Goal: Task Accomplishment & Management: Use online tool/utility

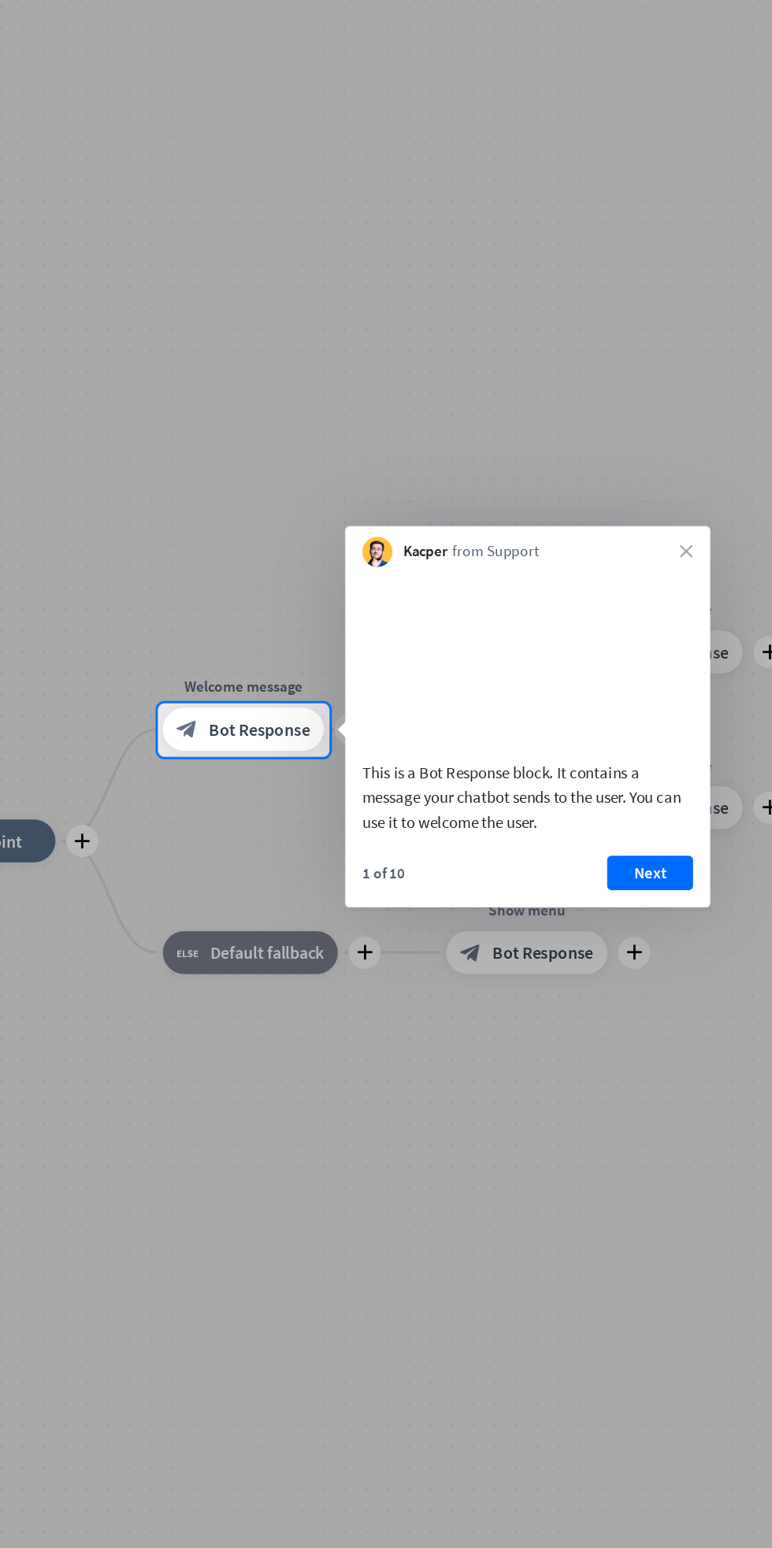
click at [587, 910] on button "Next" at bounding box center [583, 897] width 63 height 25
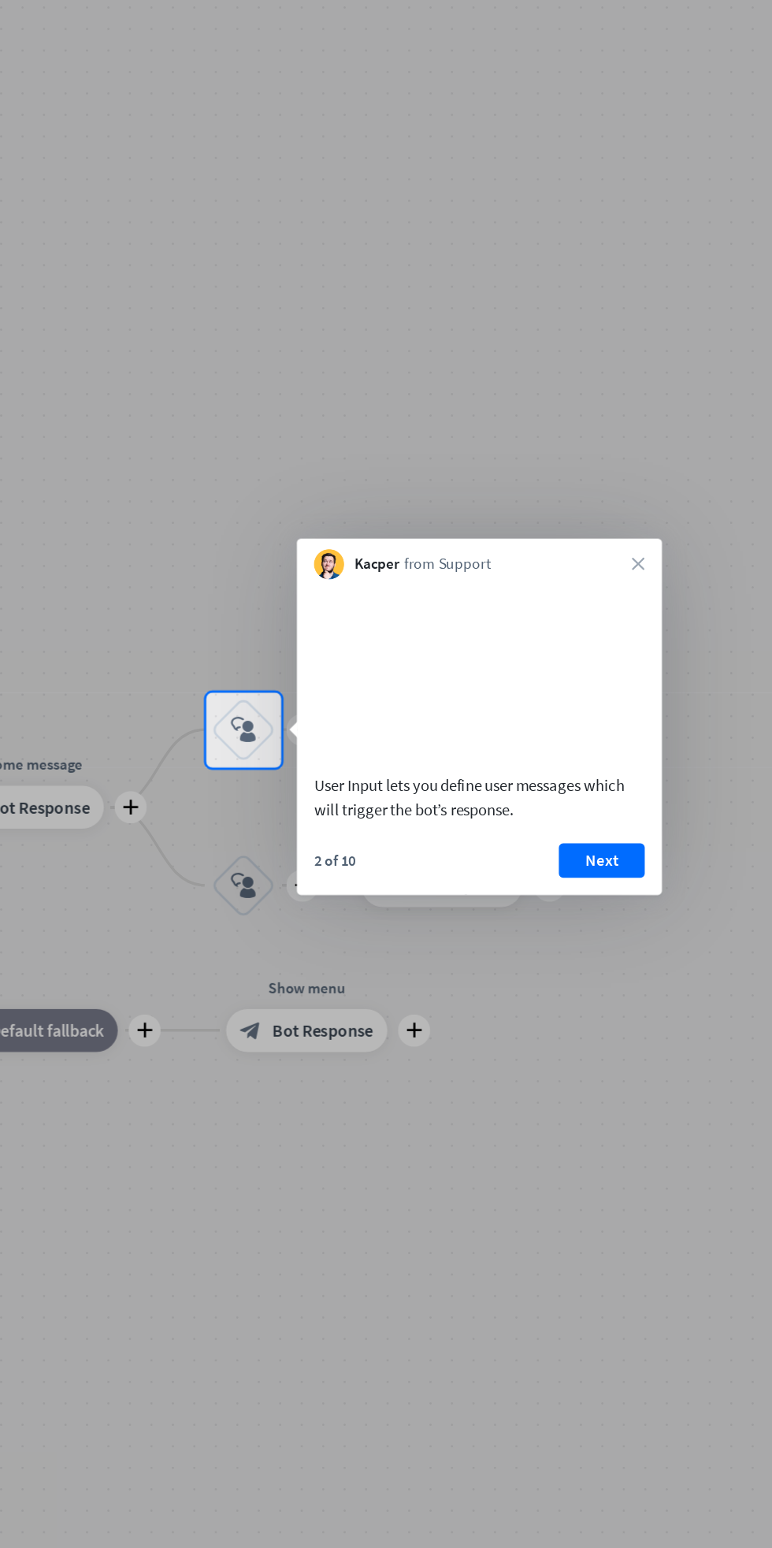
click at [553, 901] on button "Next" at bounding box center [547, 887] width 63 height 25
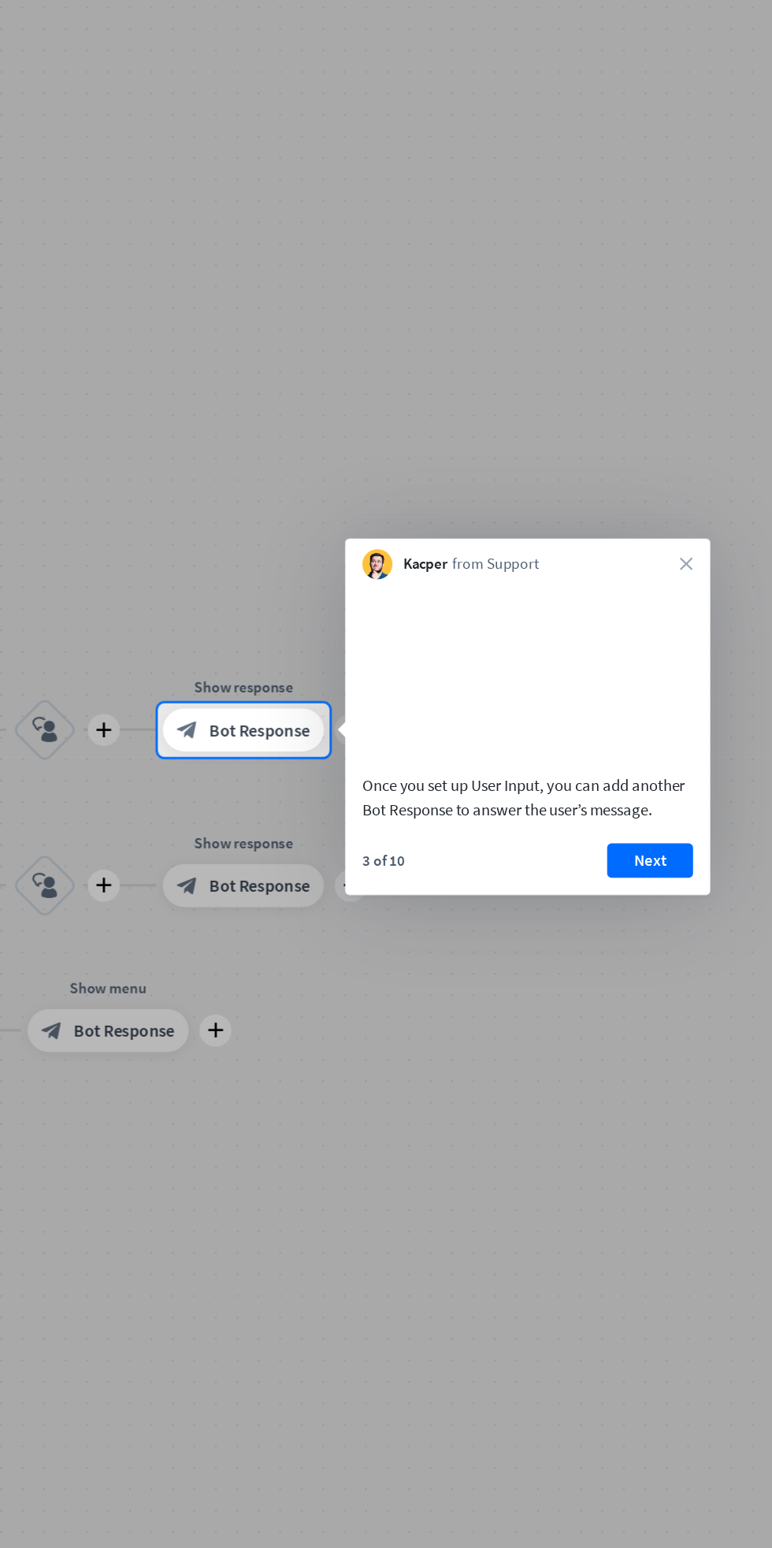
click at [589, 901] on button "Next" at bounding box center [583, 887] width 63 height 25
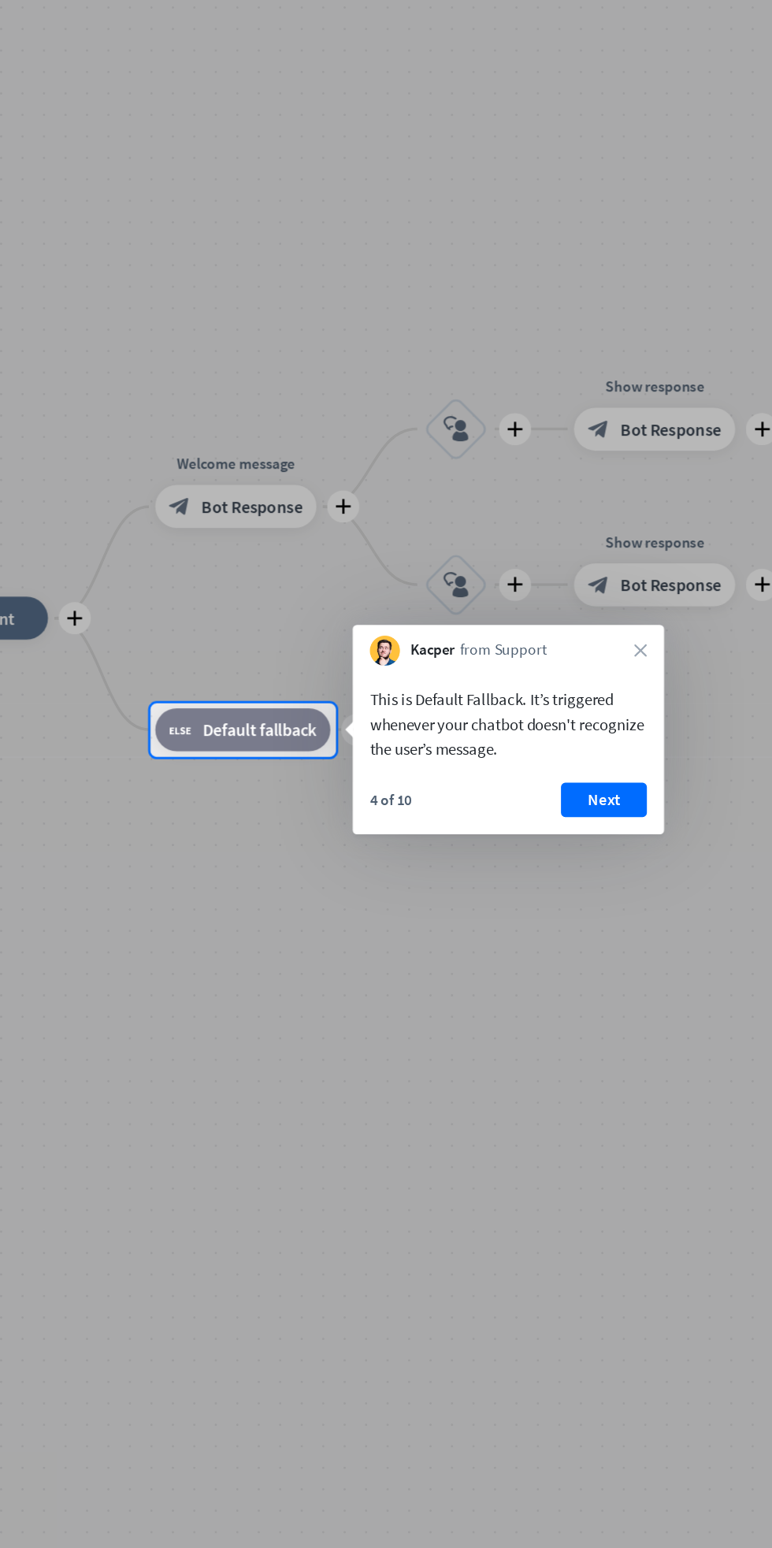
click at [560, 846] on button "Next" at bounding box center [549, 843] width 63 height 25
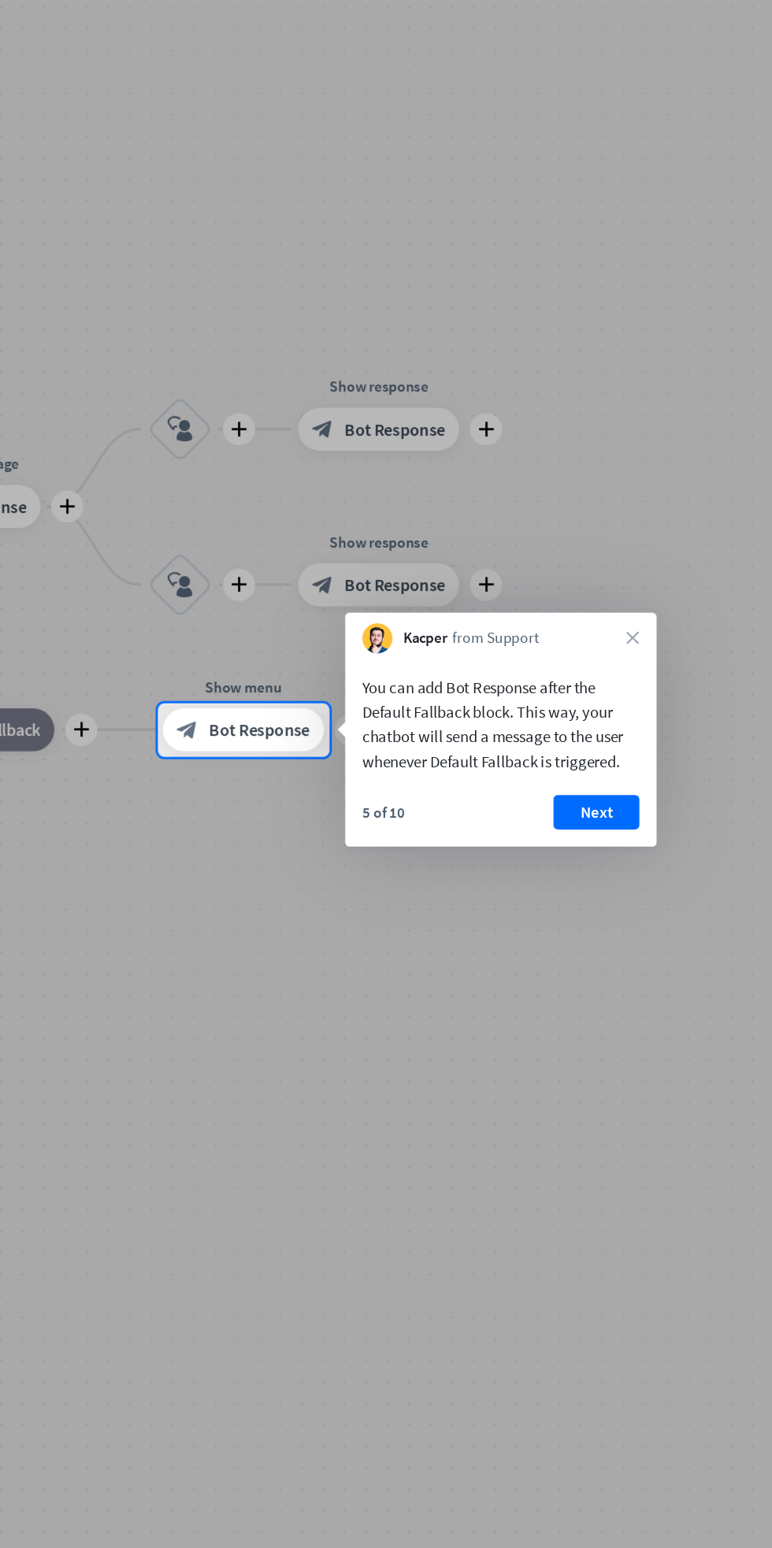
click at [548, 853] on button "Next" at bounding box center [543, 853] width 63 height 25
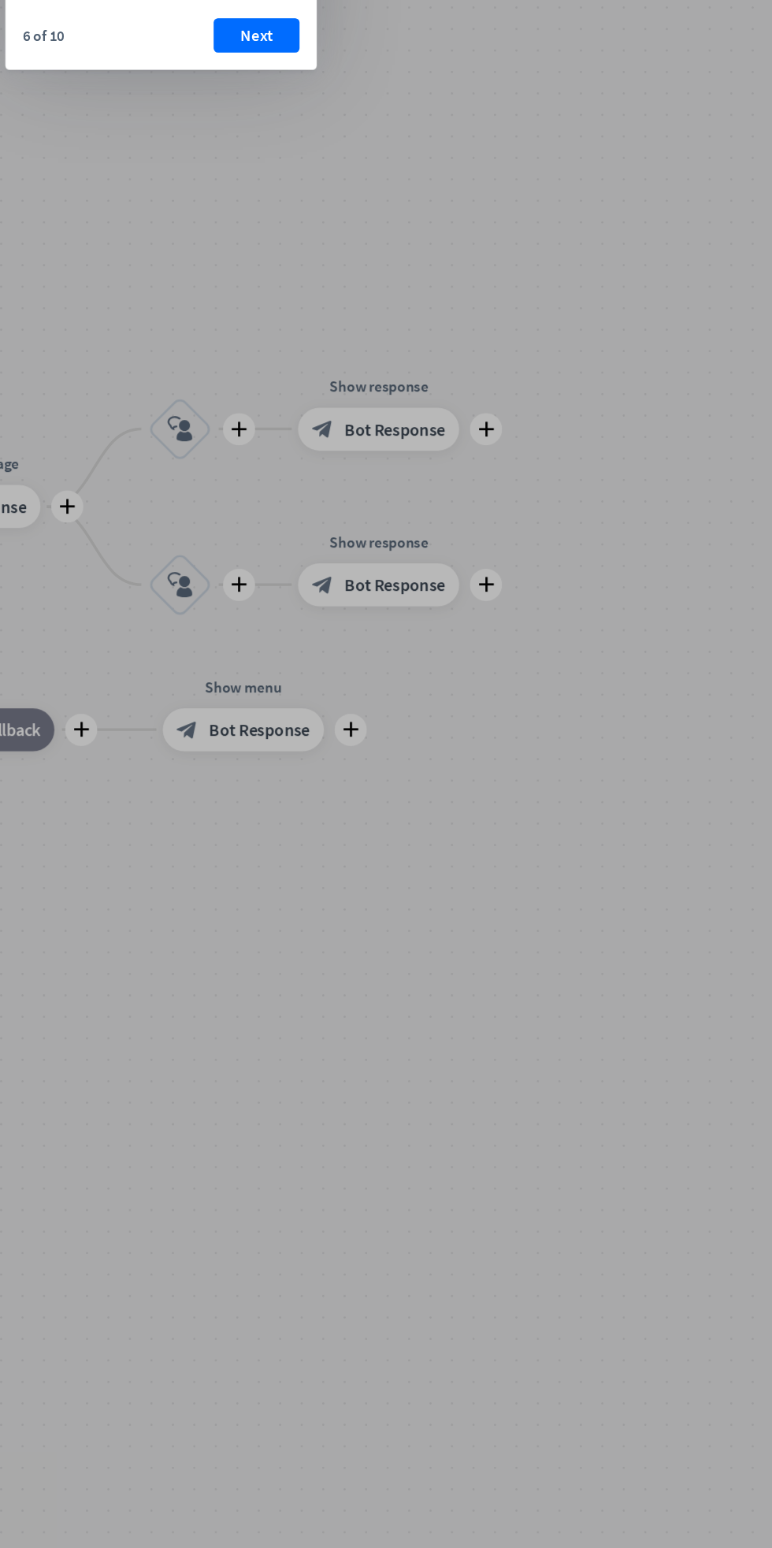
click at [294, 295] on button "Next" at bounding box center [293, 282] width 63 height 25
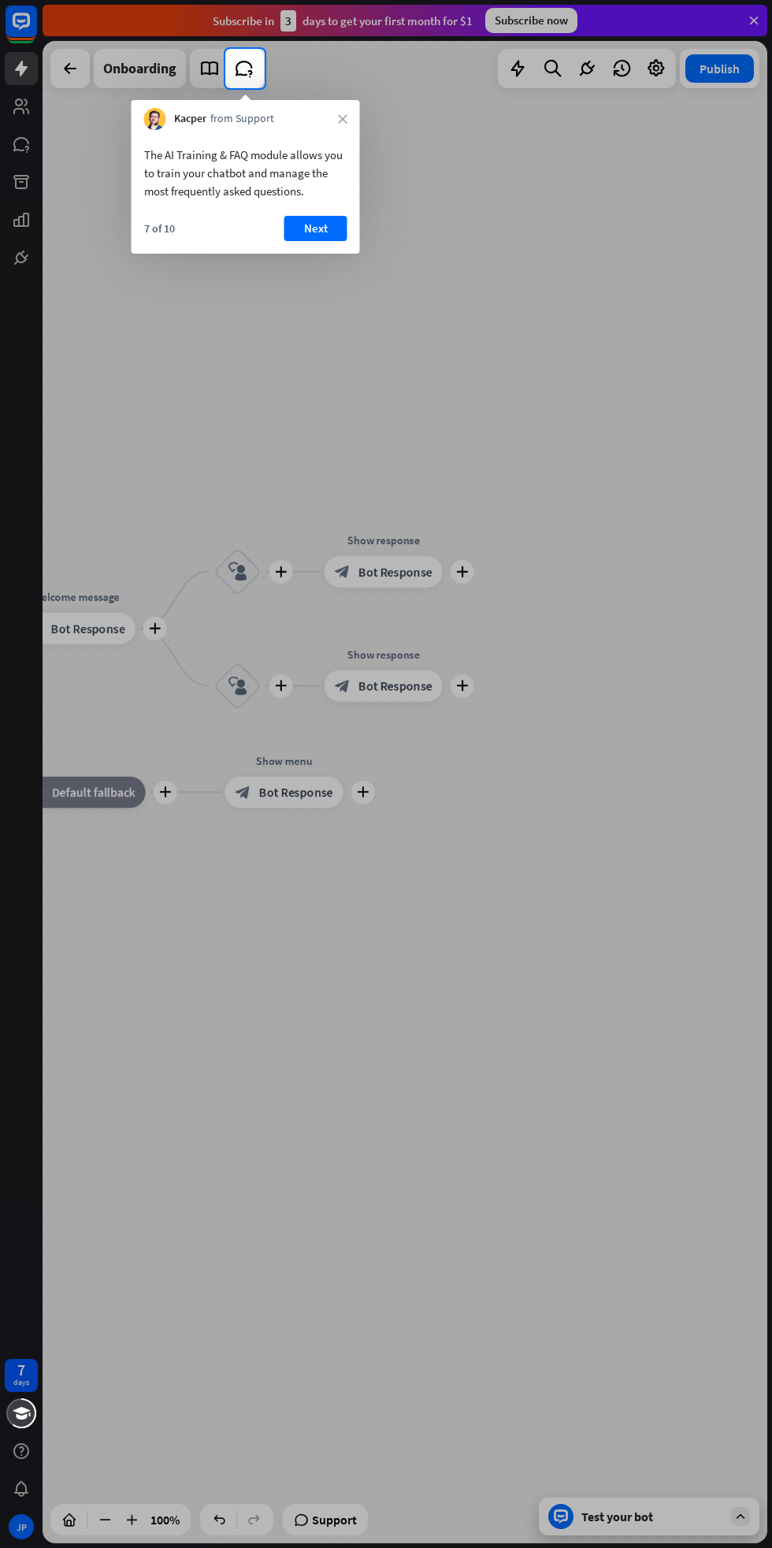
click at [314, 228] on button "Next" at bounding box center [315, 228] width 63 height 25
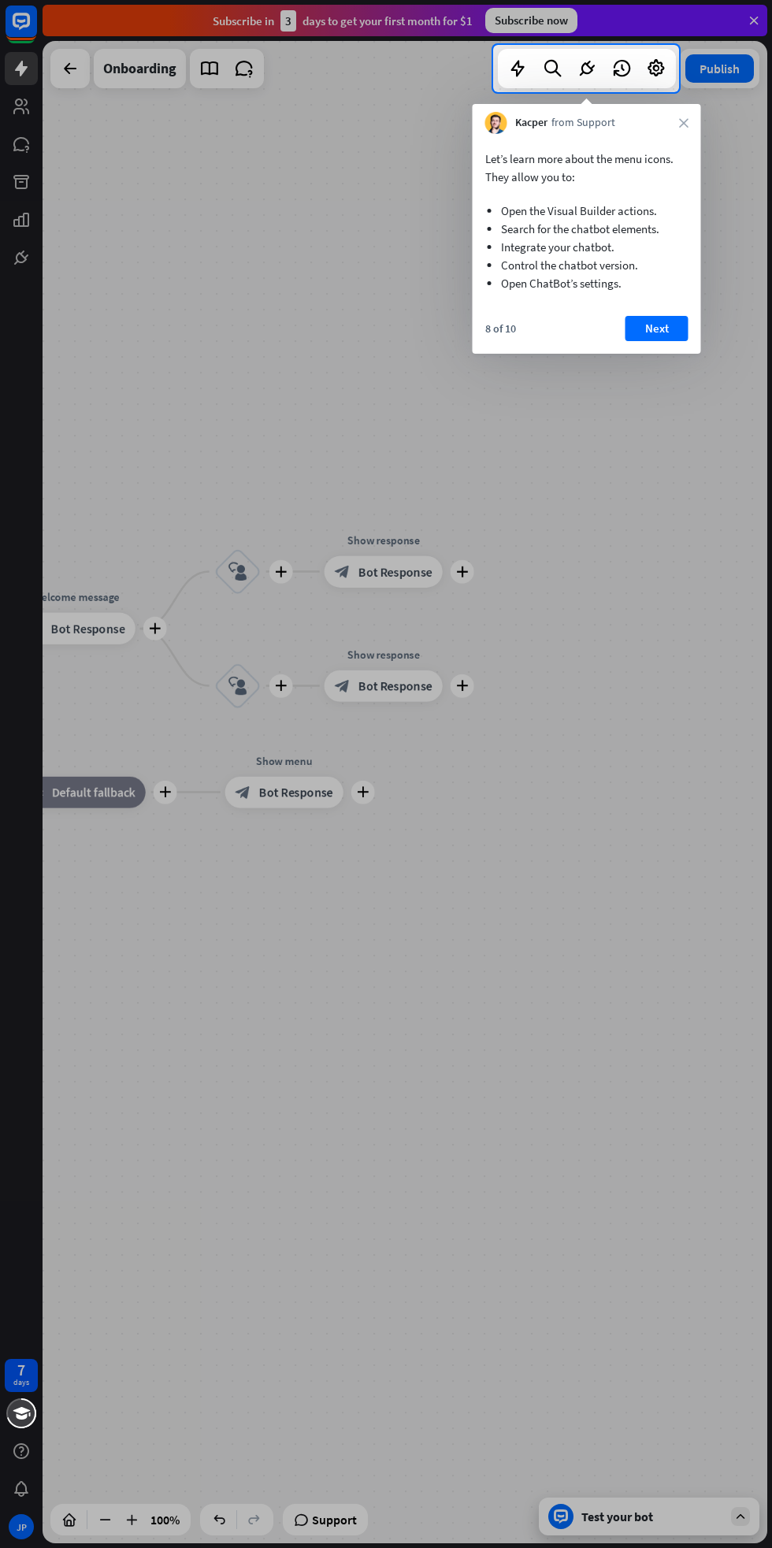
click at [656, 329] on button "Next" at bounding box center [657, 328] width 63 height 25
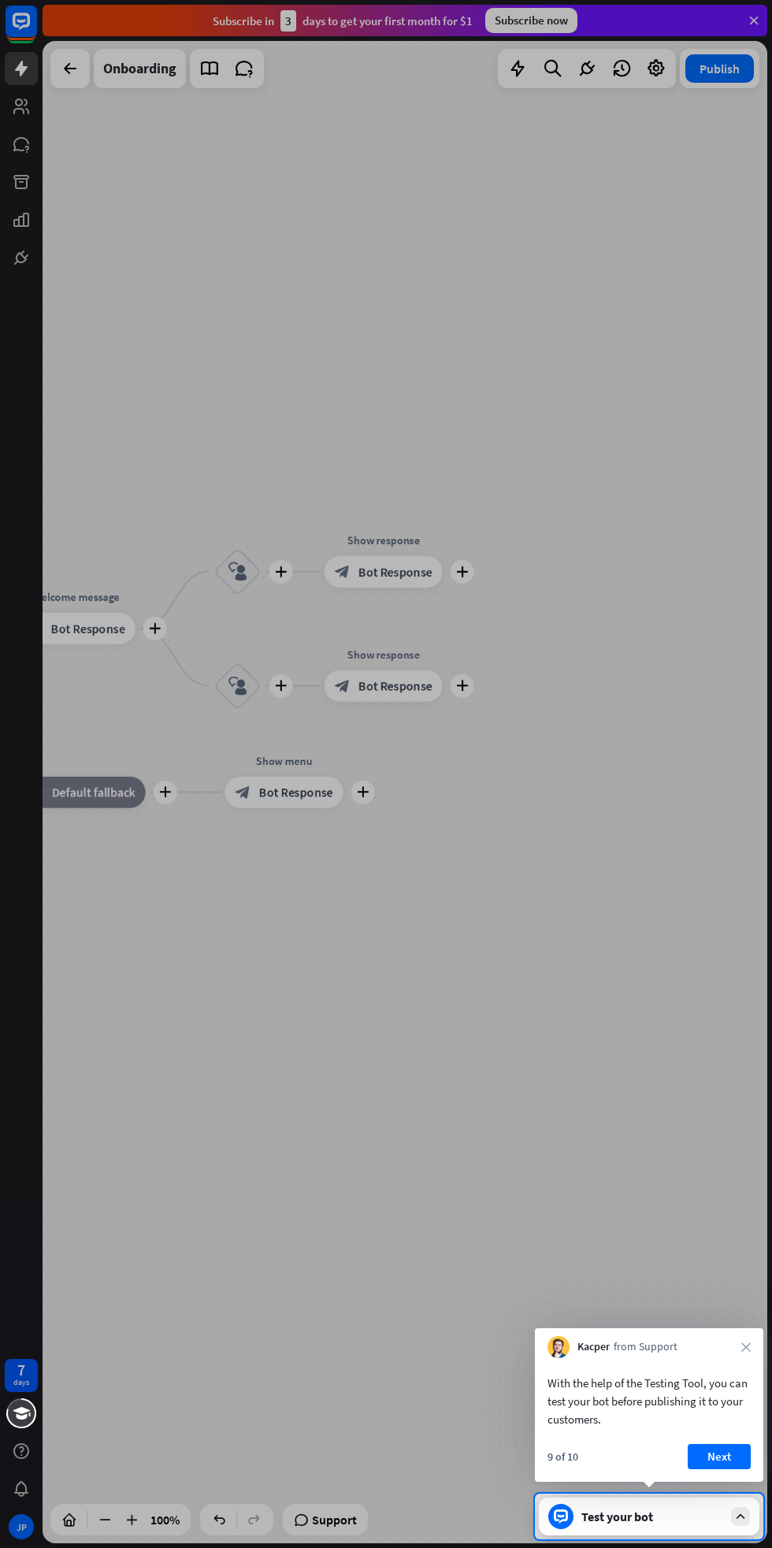
click at [716, 1457] on button "Next" at bounding box center [719, 1456] width 63 height 25
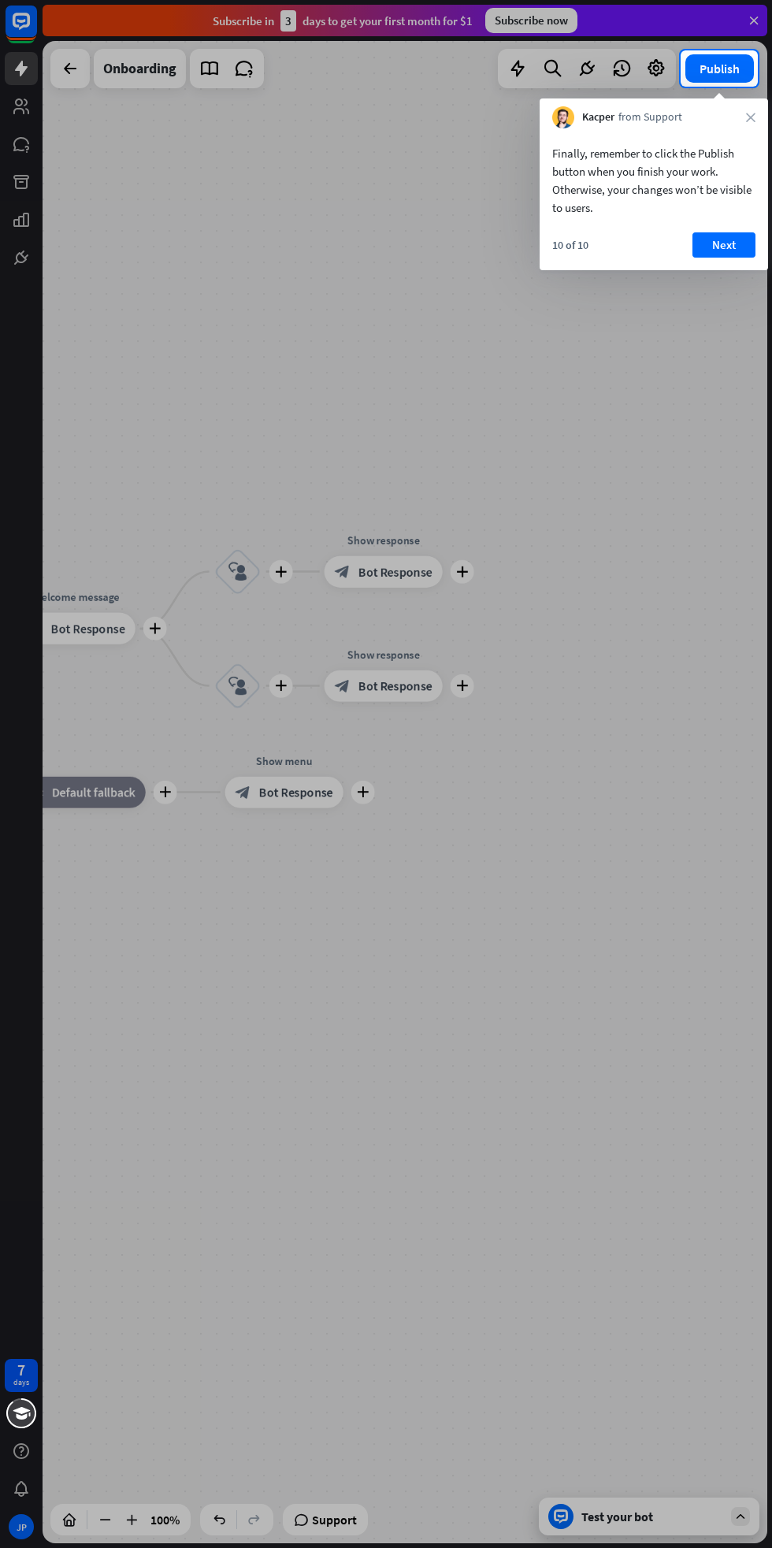
click at [723, 245] on button "Next" at bounding box center [724, 244] width 63 height 25
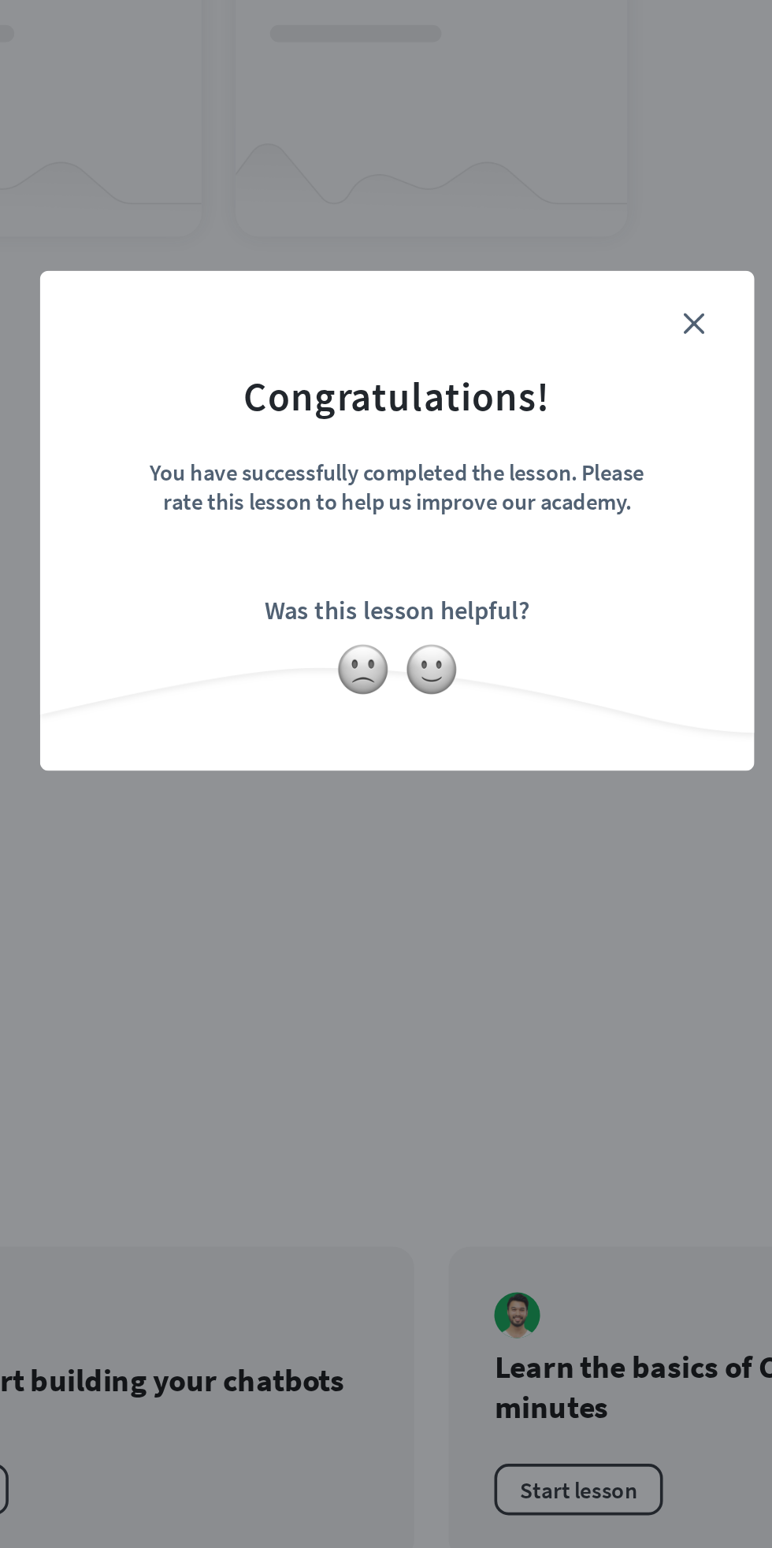
click at [551, 672] on icon "close" at bounding box center [550, 666] width 12 height 12
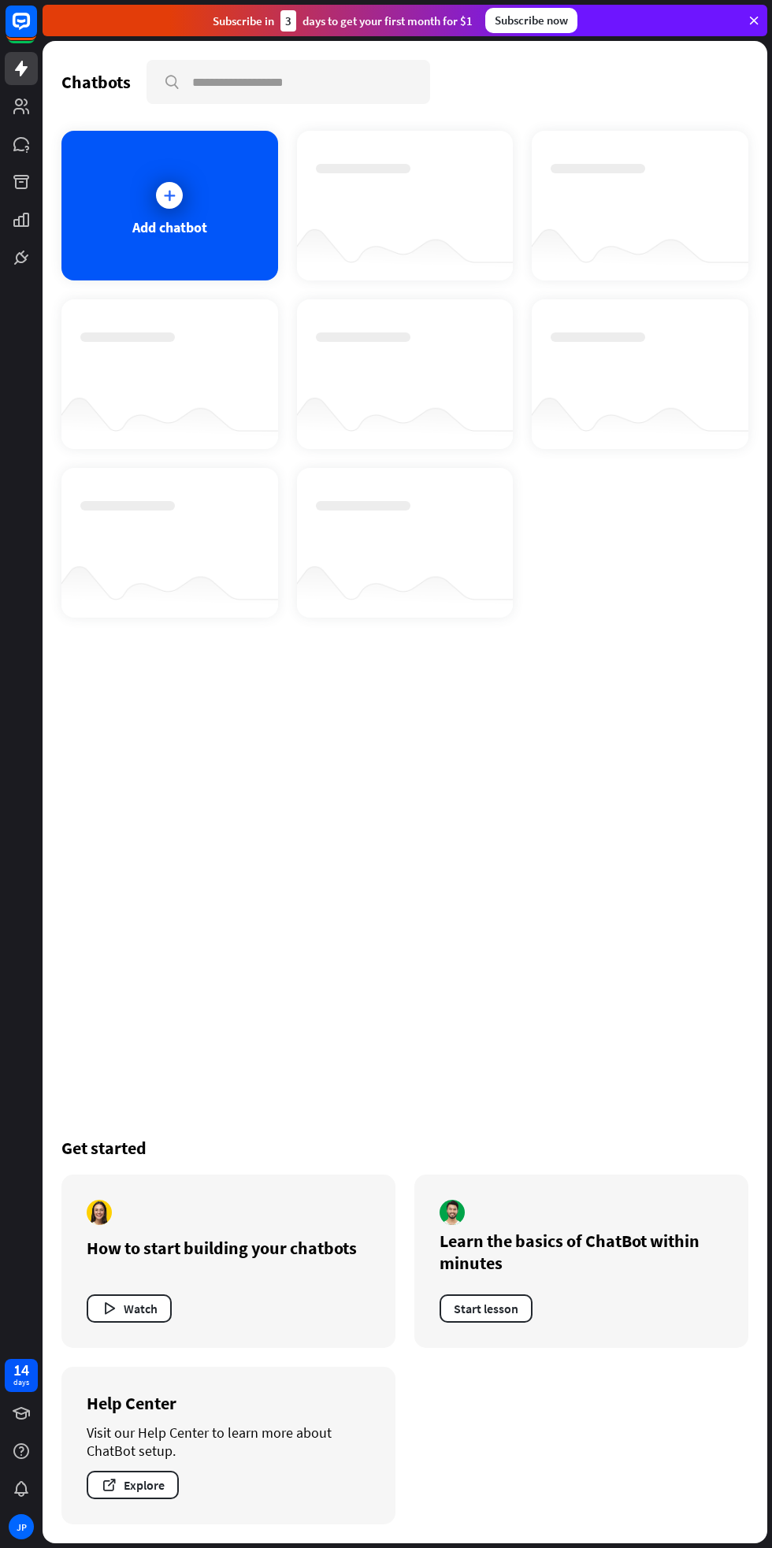
click at [136, 218] on div "Add chatbot" at bounding box center [169, 227] width 75 height 18
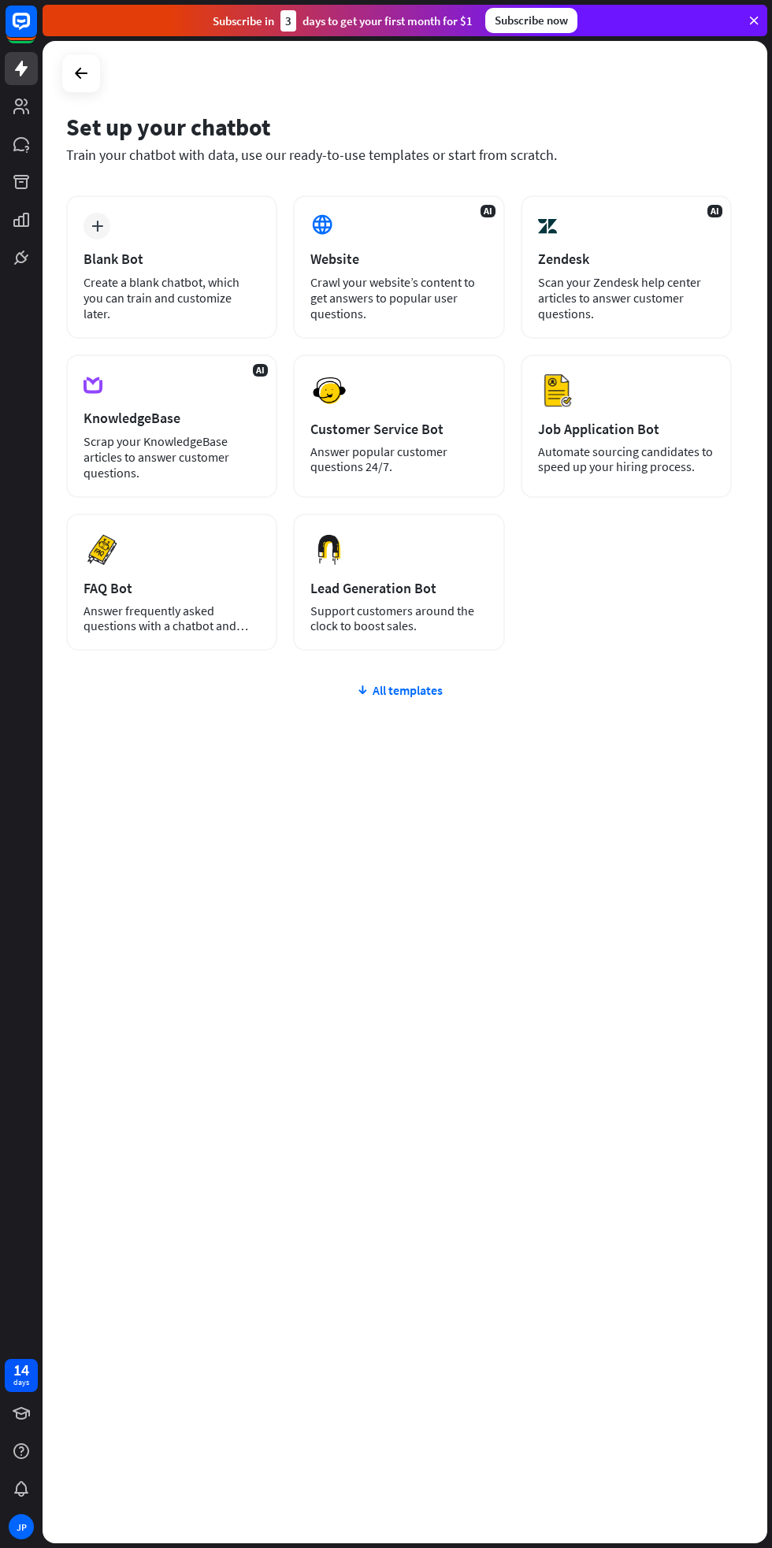
click at [381, 321] on div "Crawl your website’s content to get answers to popular user questions." at bounding box center [398, 297] width 176 height 47
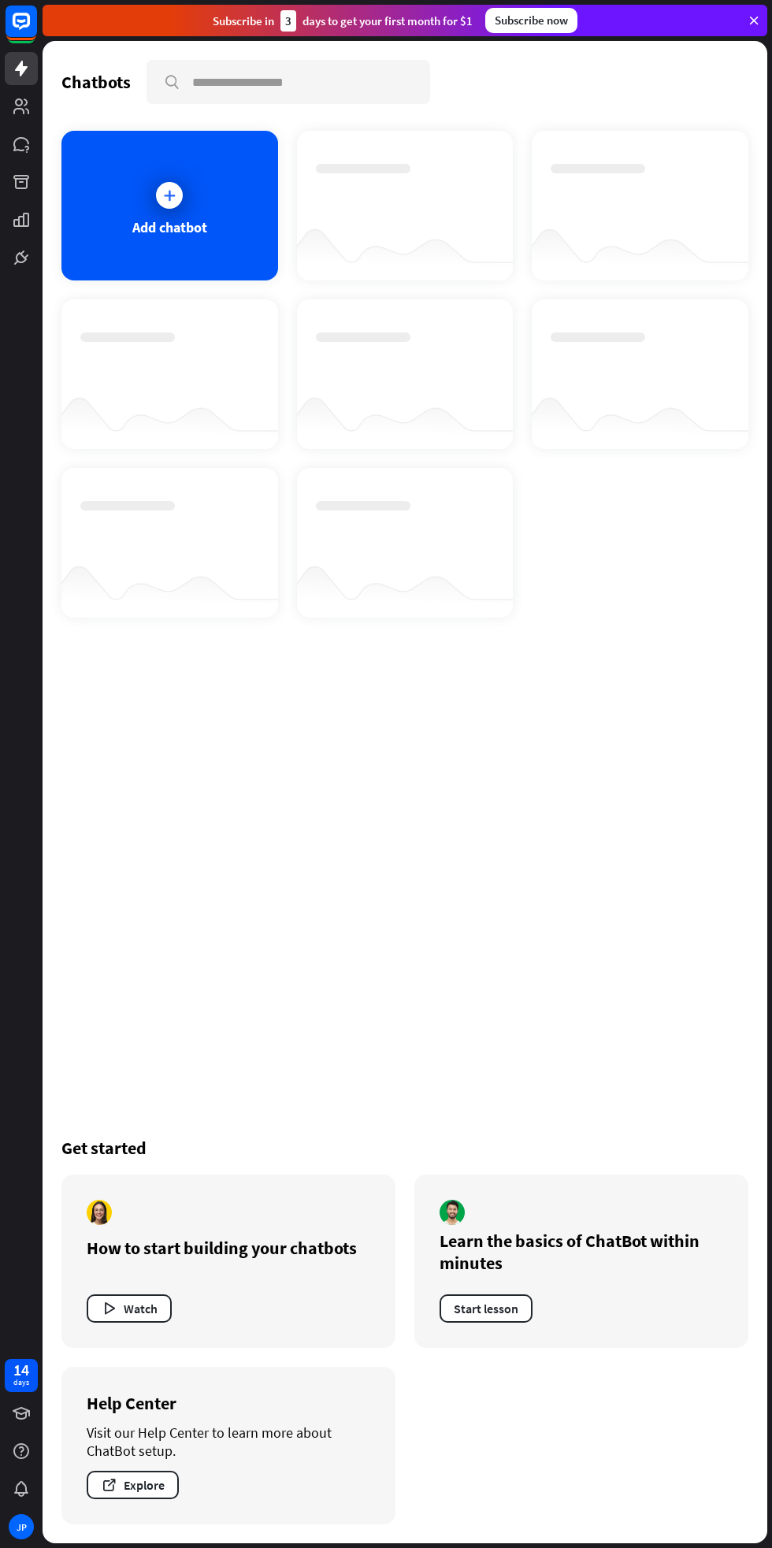
click at [158, 227] on div "Add chatbot" at bounding box center [169, 227] width 75 height 18
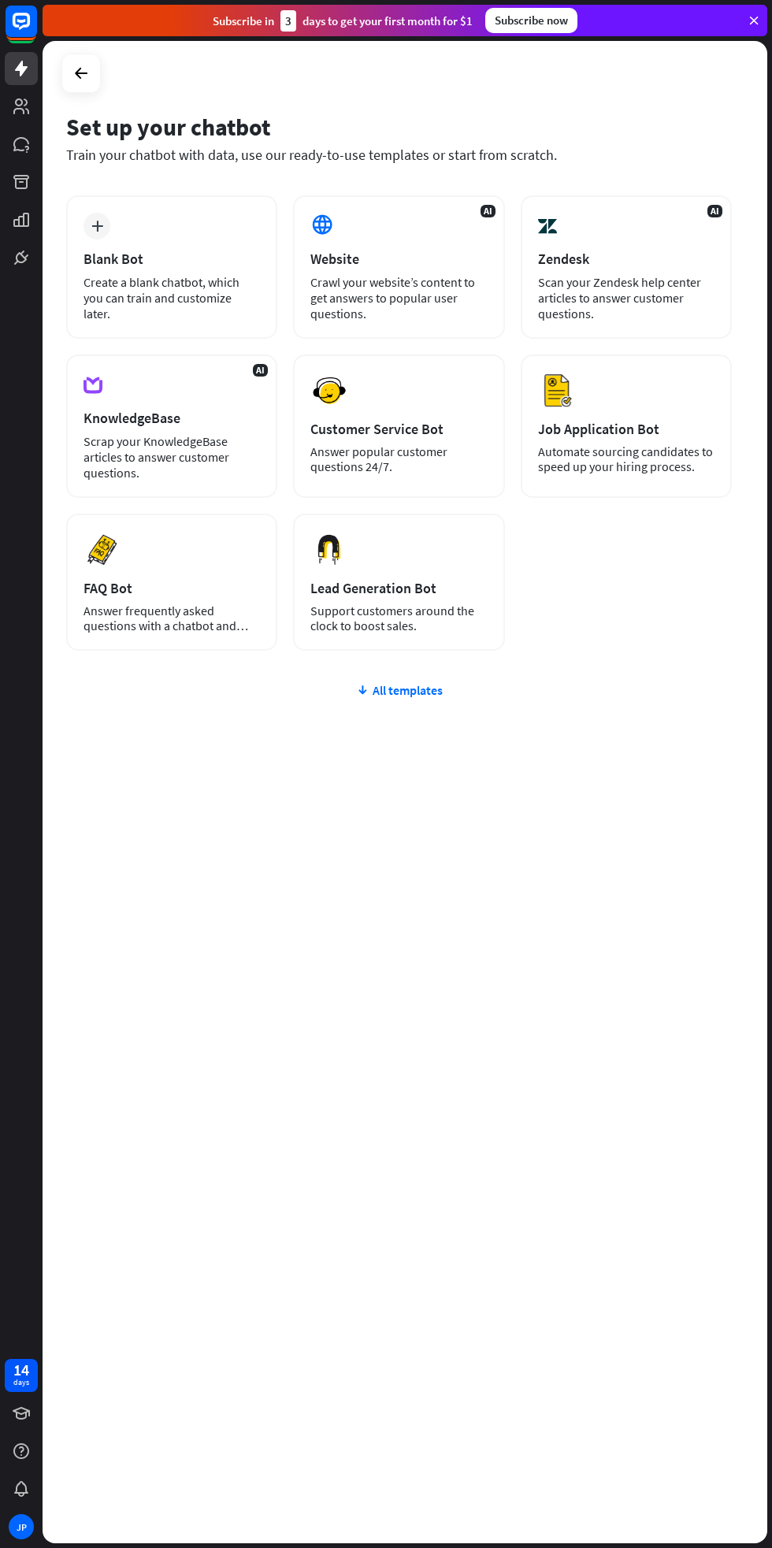
click at [155, 597] on div "FAQ Bot" at bounding box center [172, 588] width 176 height 18
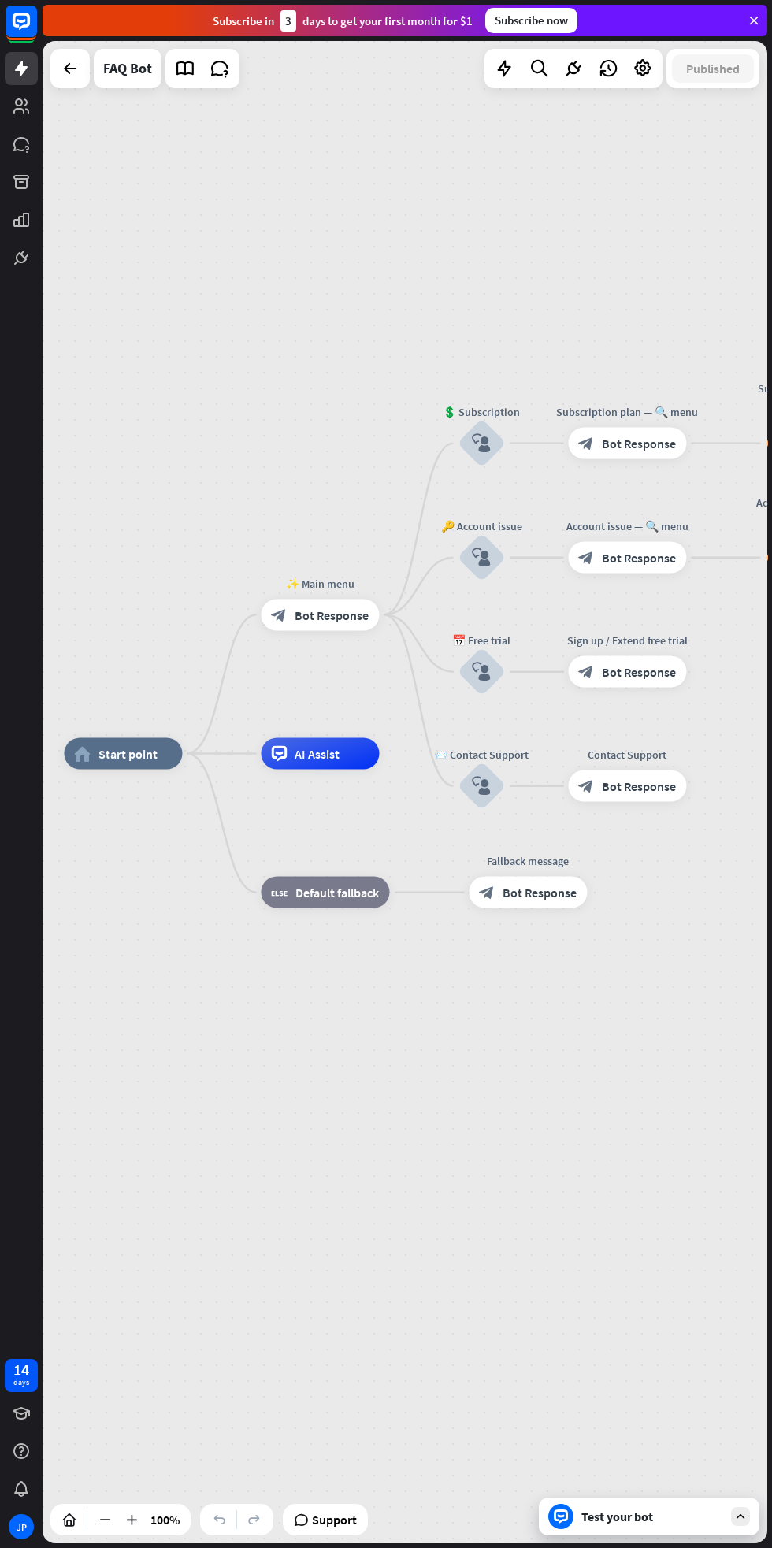
click at [314, 753] on span "AI Assist" at bounding box center [317, 754] width 45 height 16
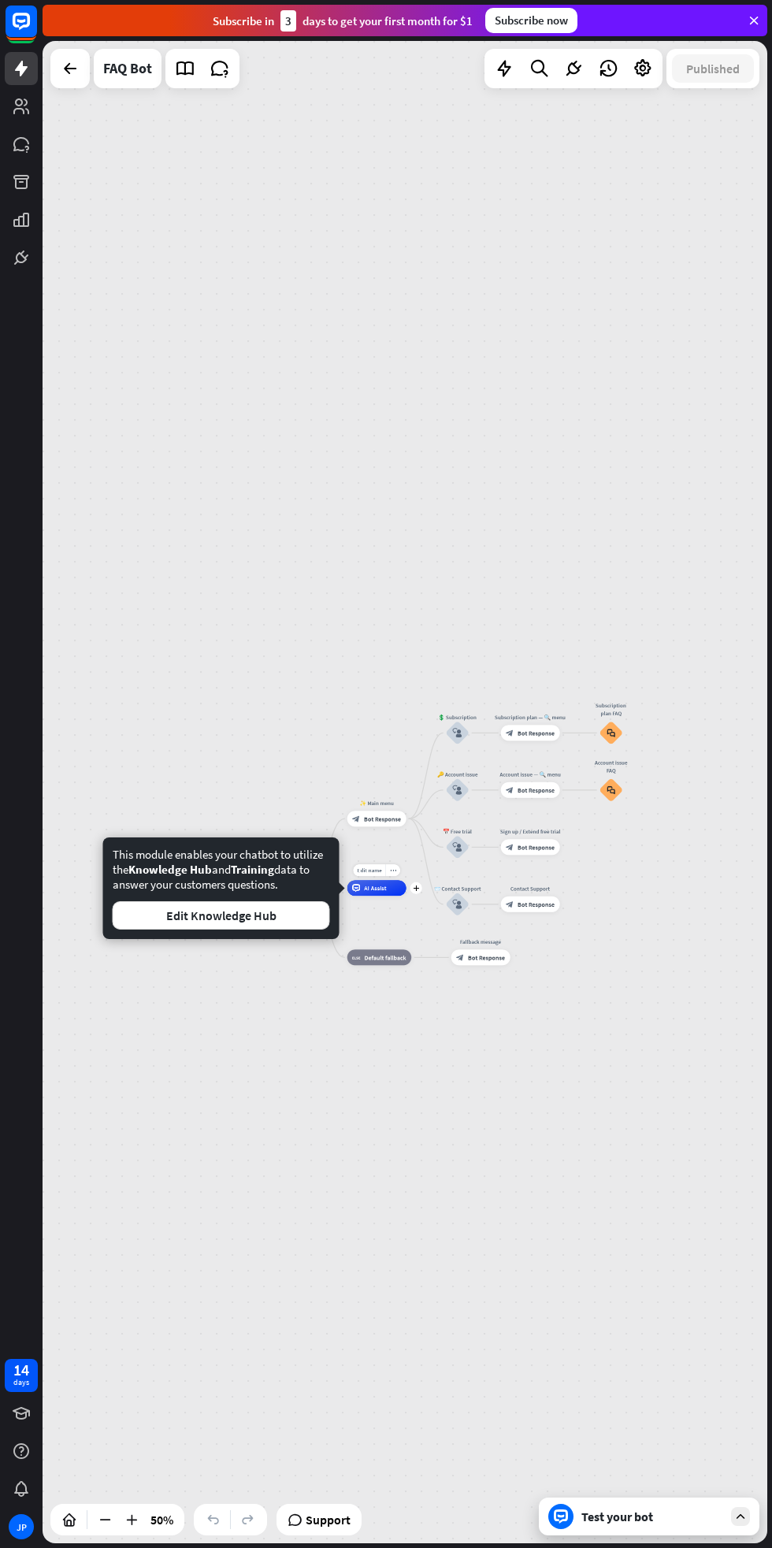
click at [369, 892] on span "AI Assist" at bounding box center [375, 888] width 23 height 8
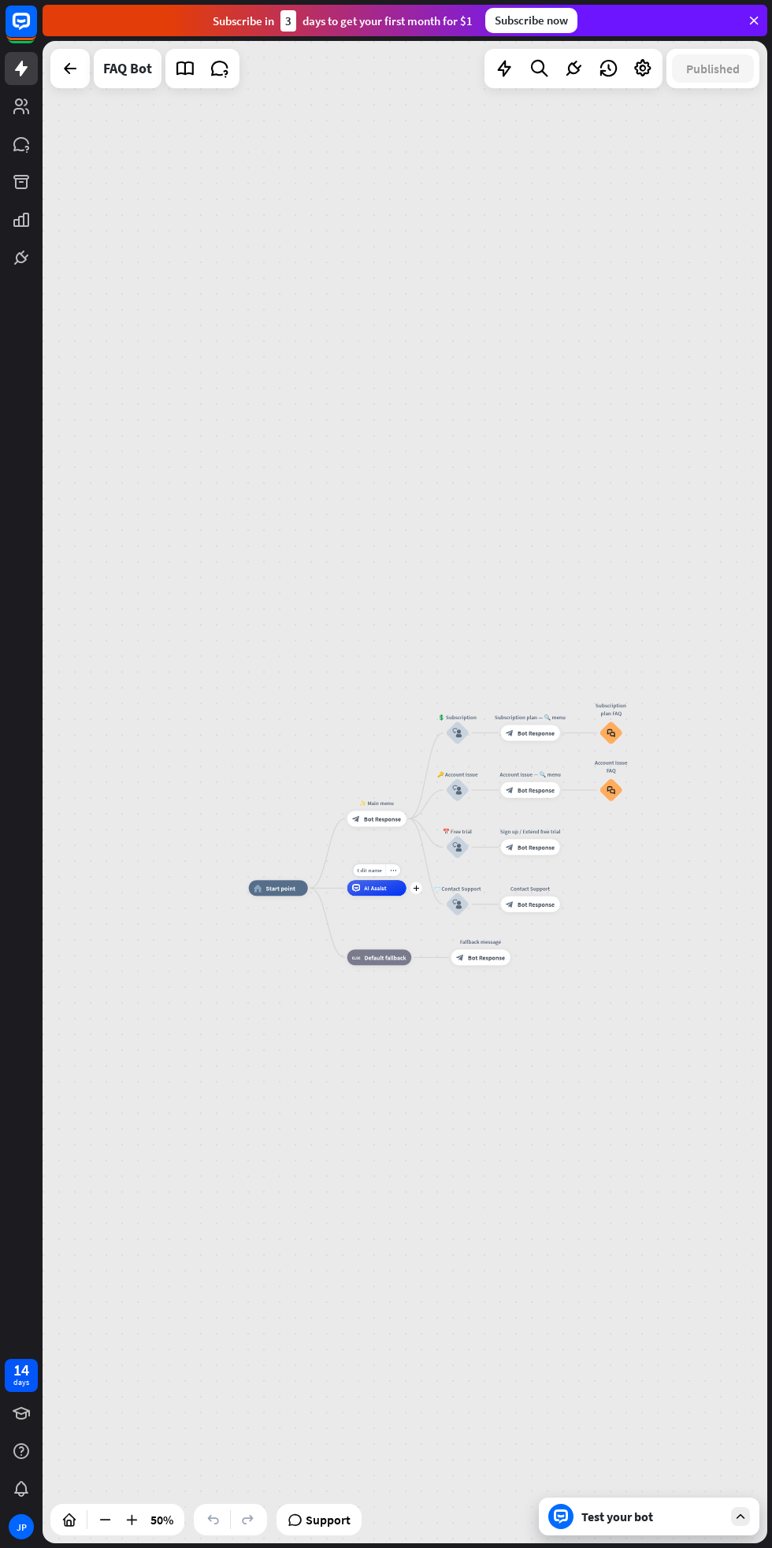
click at [152, 778] on div "home_2 Start point ✨ Main menu block_bot_response Bot Response 💲 Subscription b…" at bounding box center [405, 792] width 725 height 1503
click at [660, 1514] on div "Test your bot" at bounding box center [652, 1517] width 142 height 16
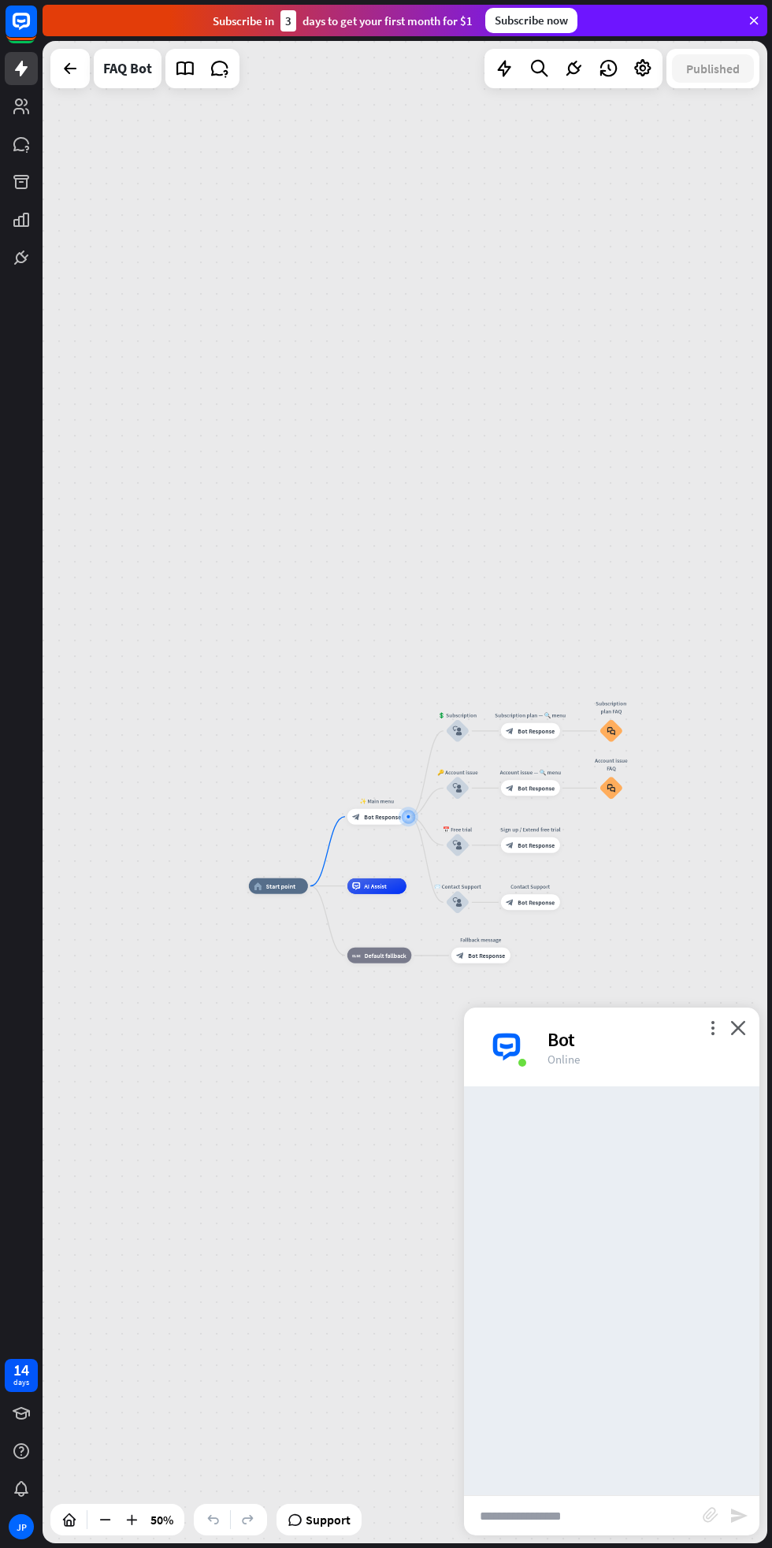
click at [645, 1299] on div at bounding box center [611, 1291] width 295 height 409
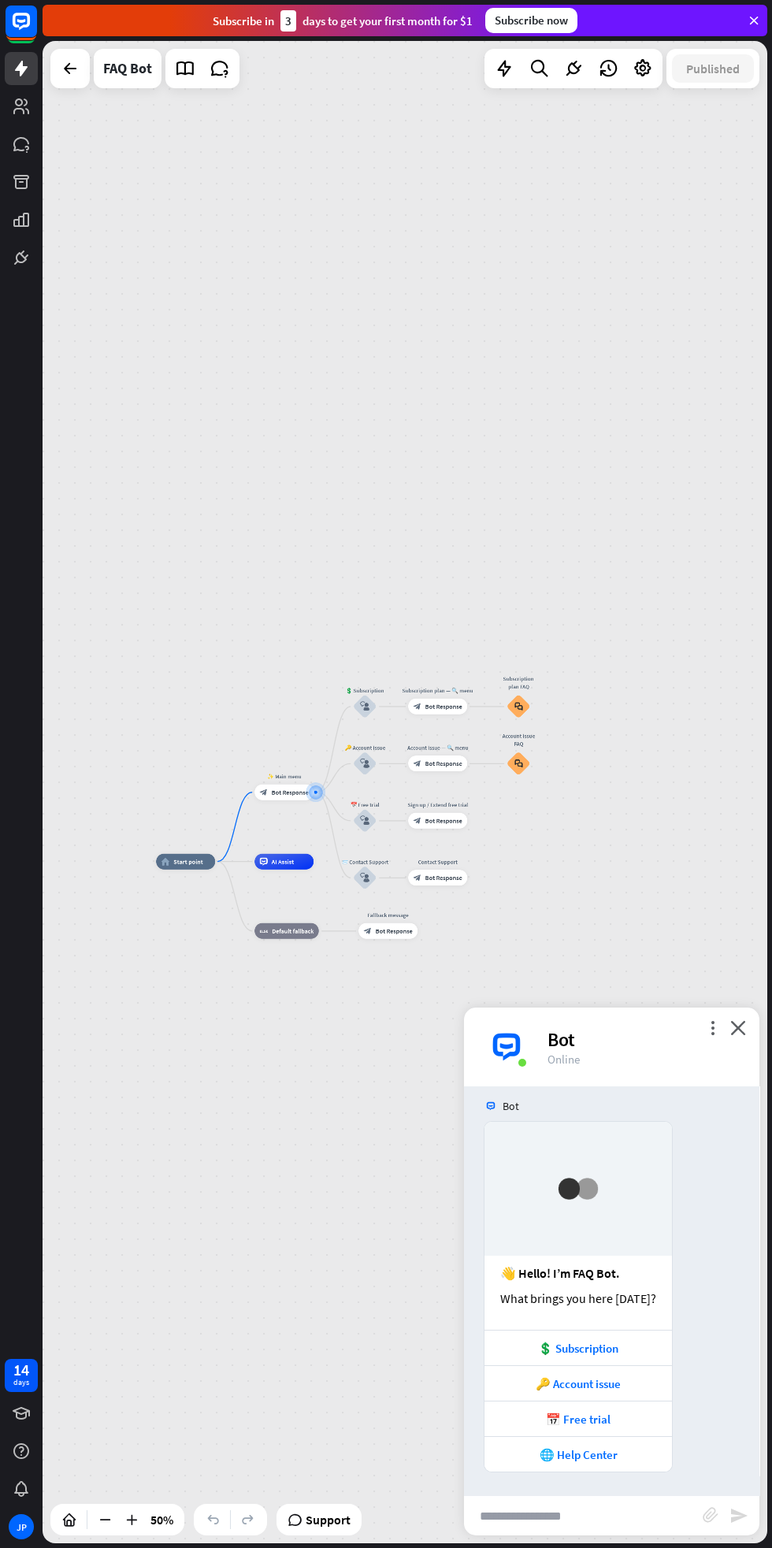
scroll to position [12, 0]
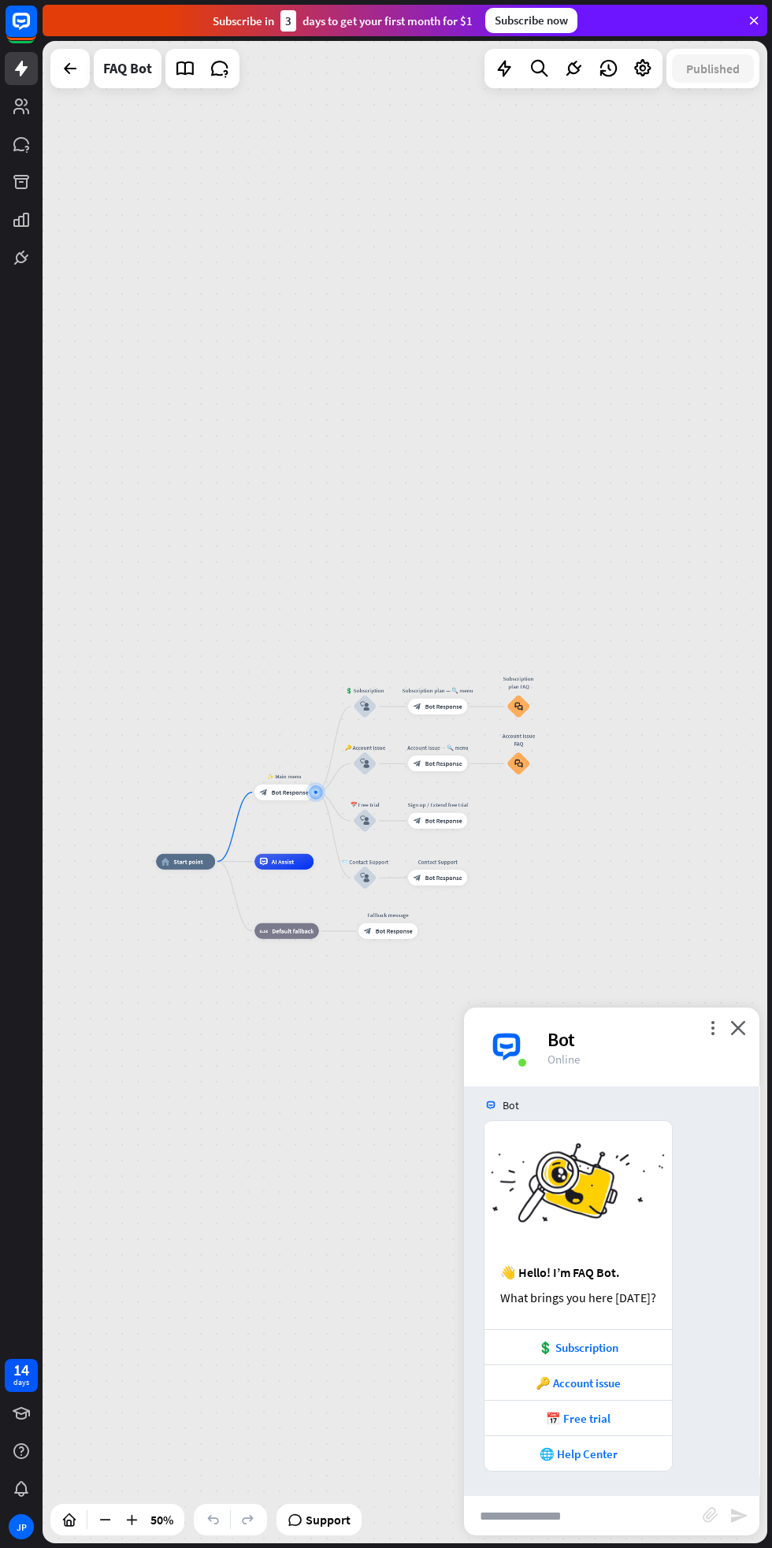
click at [610, 1338] on div "💲 Subscription" at bounding box center [579, 1346] width 188 height 35
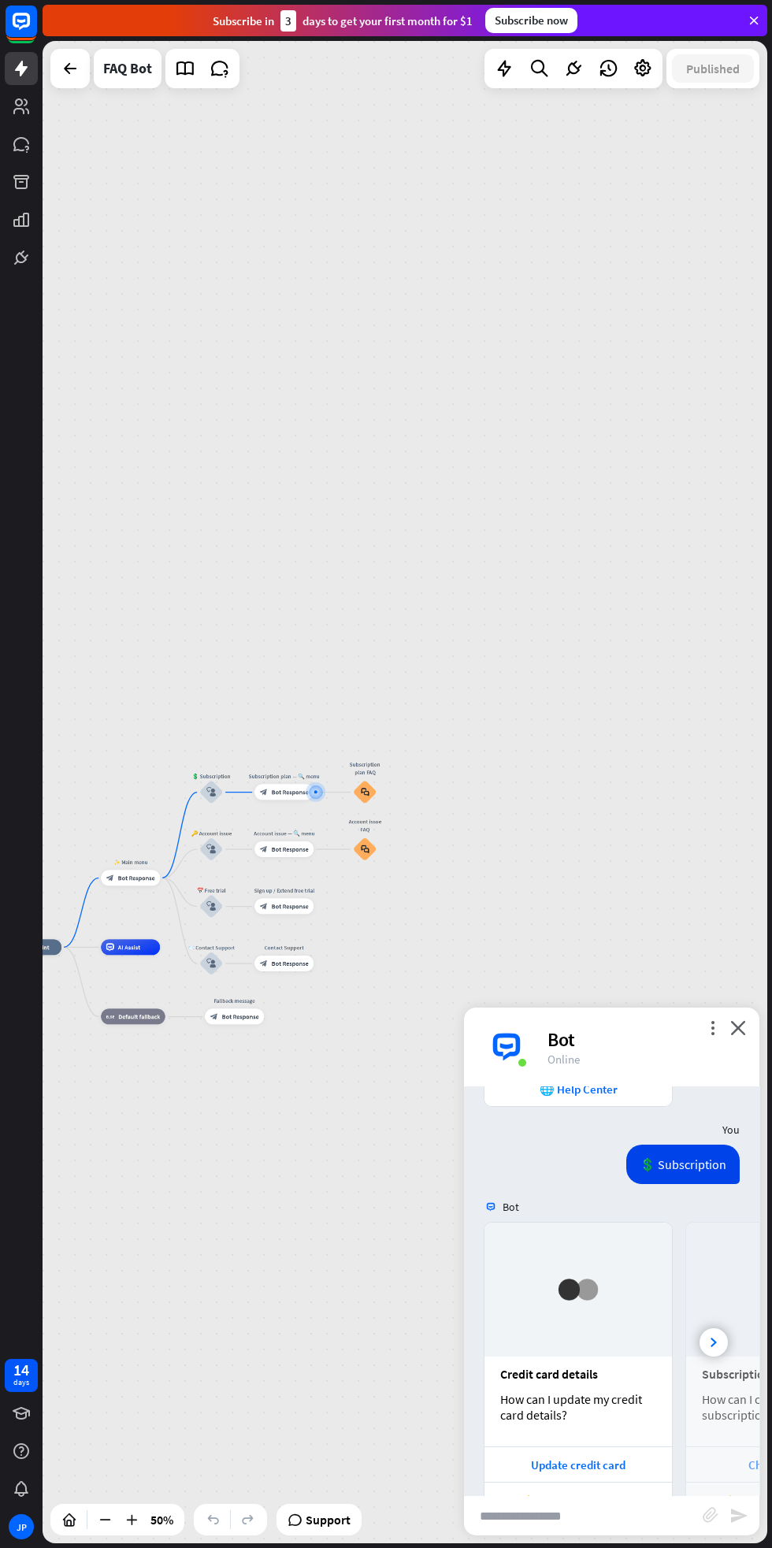
scroll to position [423, 0]
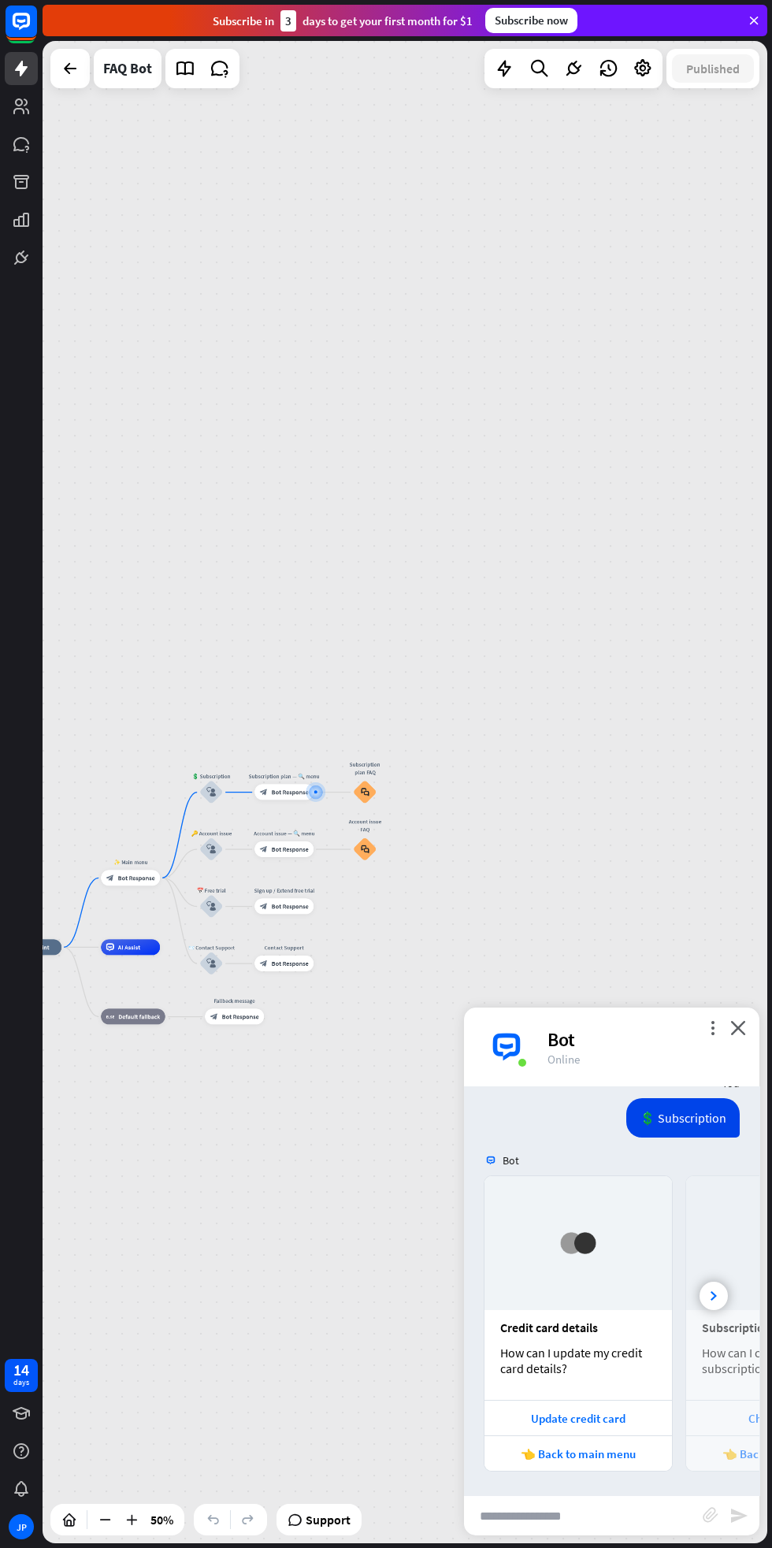
click at [711, 1027] on icon "more_vert" at bounding box center [712, 1027] width 15 height 15
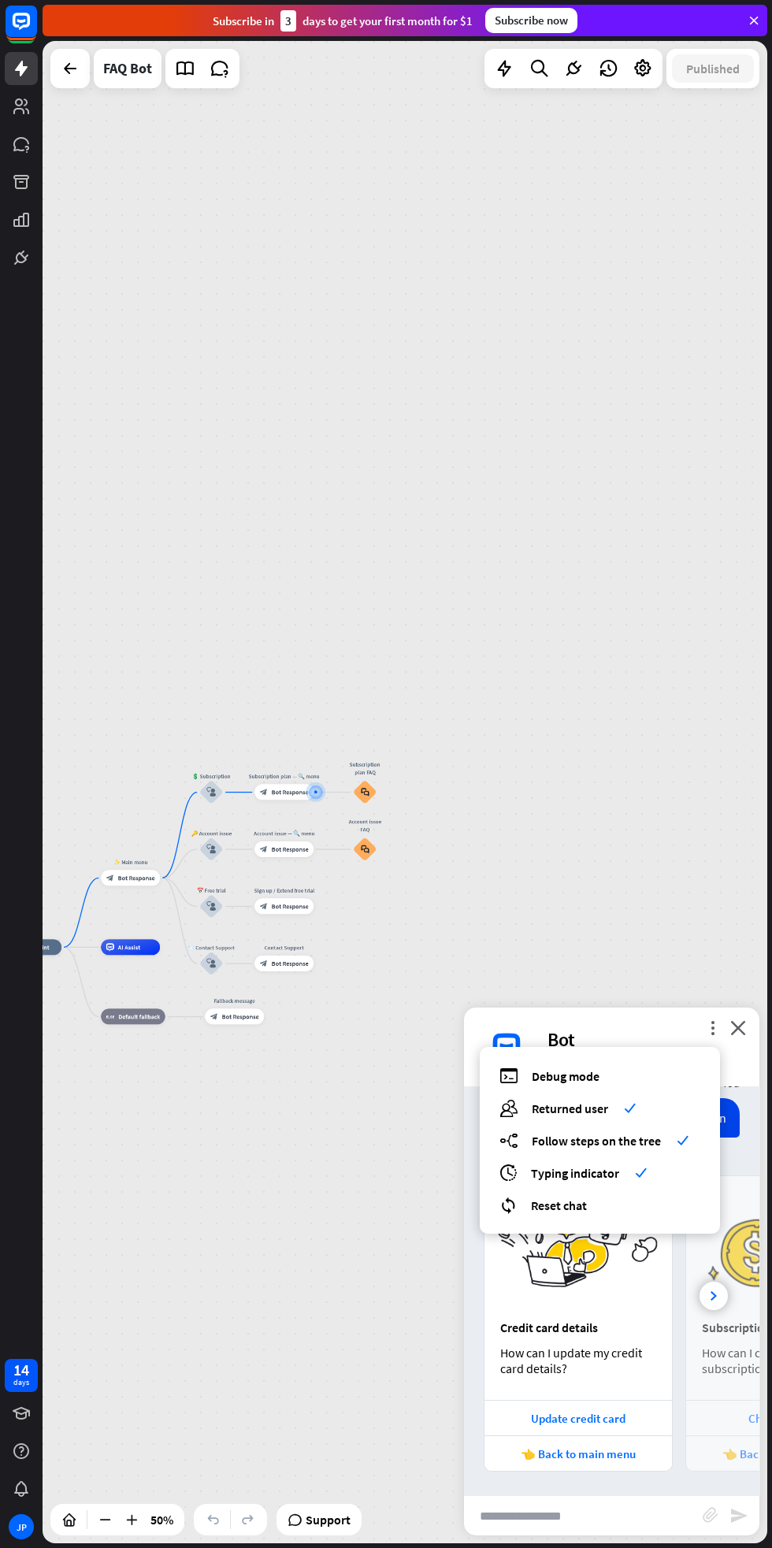
click at [707, 1402] on div "Change plan" at bounding box center [780, 1417] width 188 height 35
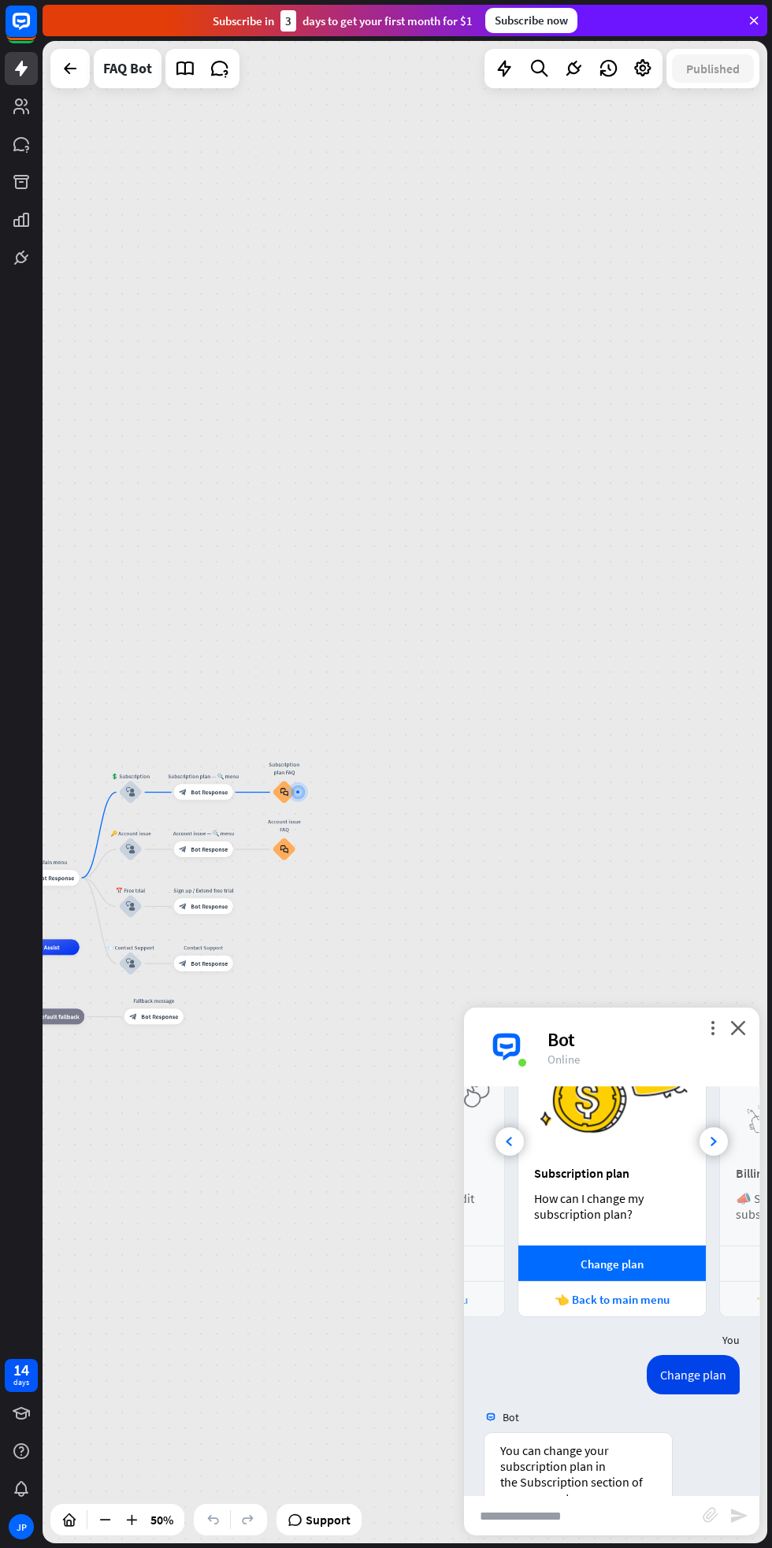
scroll to position [805, 0]
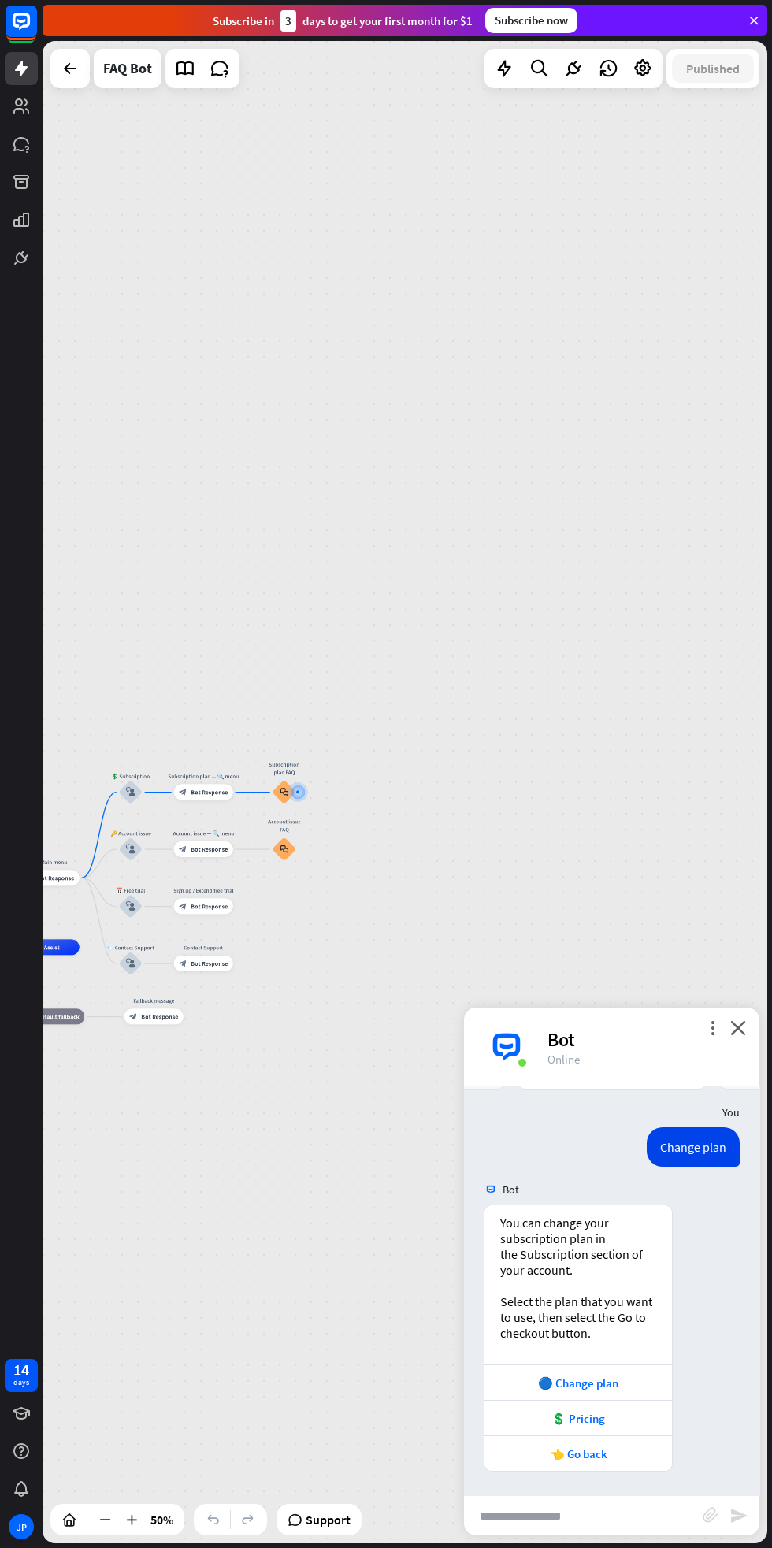
click at [600, 1387] on div "🔵 Change plan" at bounding box center [578, 1383] width 172 height 15
click at [622, 1418] on div "💲 Pricing" at bounding box center [578, 1418] width 172 height 15
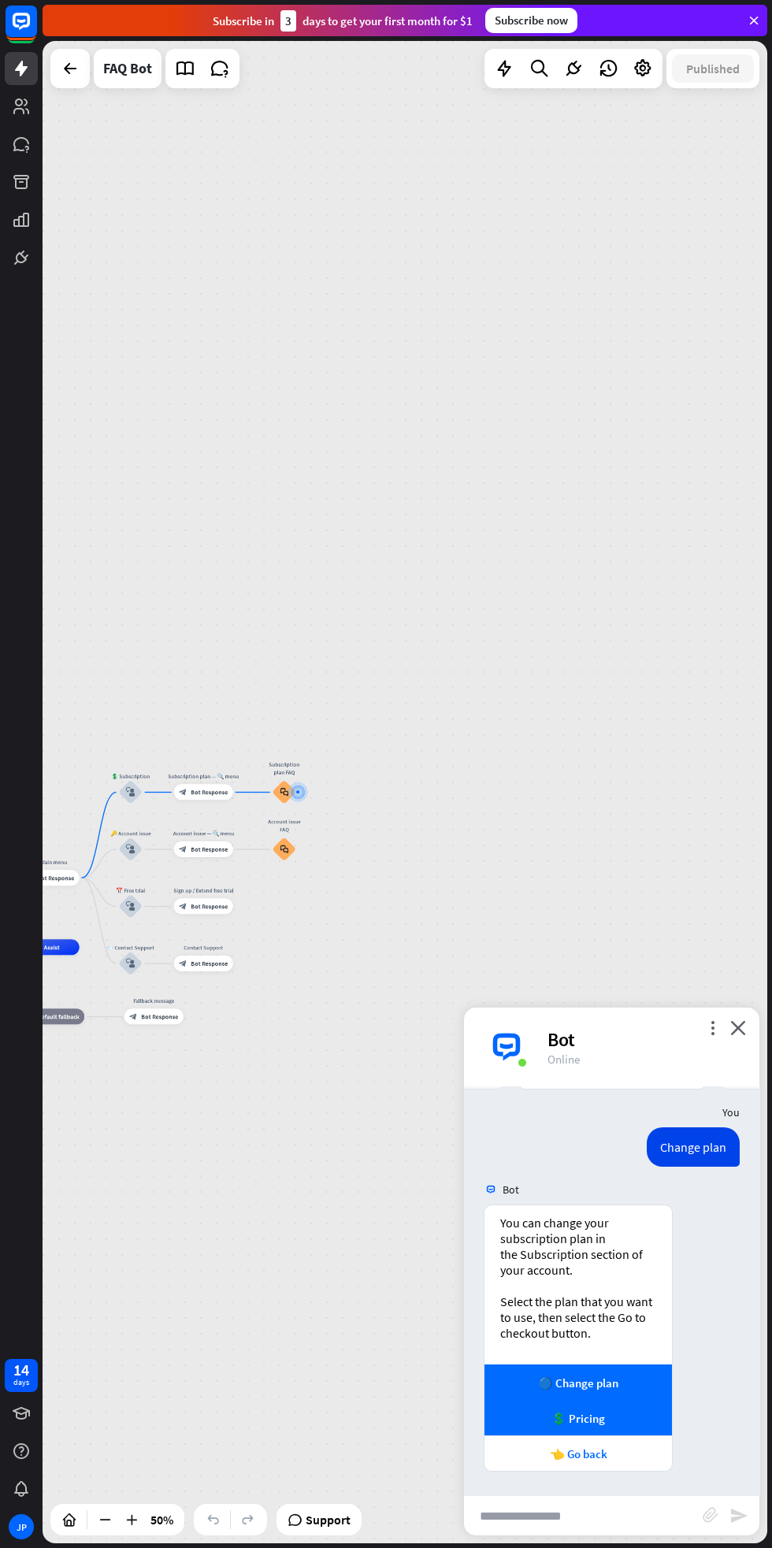
click at [595, 1456] on div "👈 Go back" at bounding box center [578, 1454] width 172 height 15
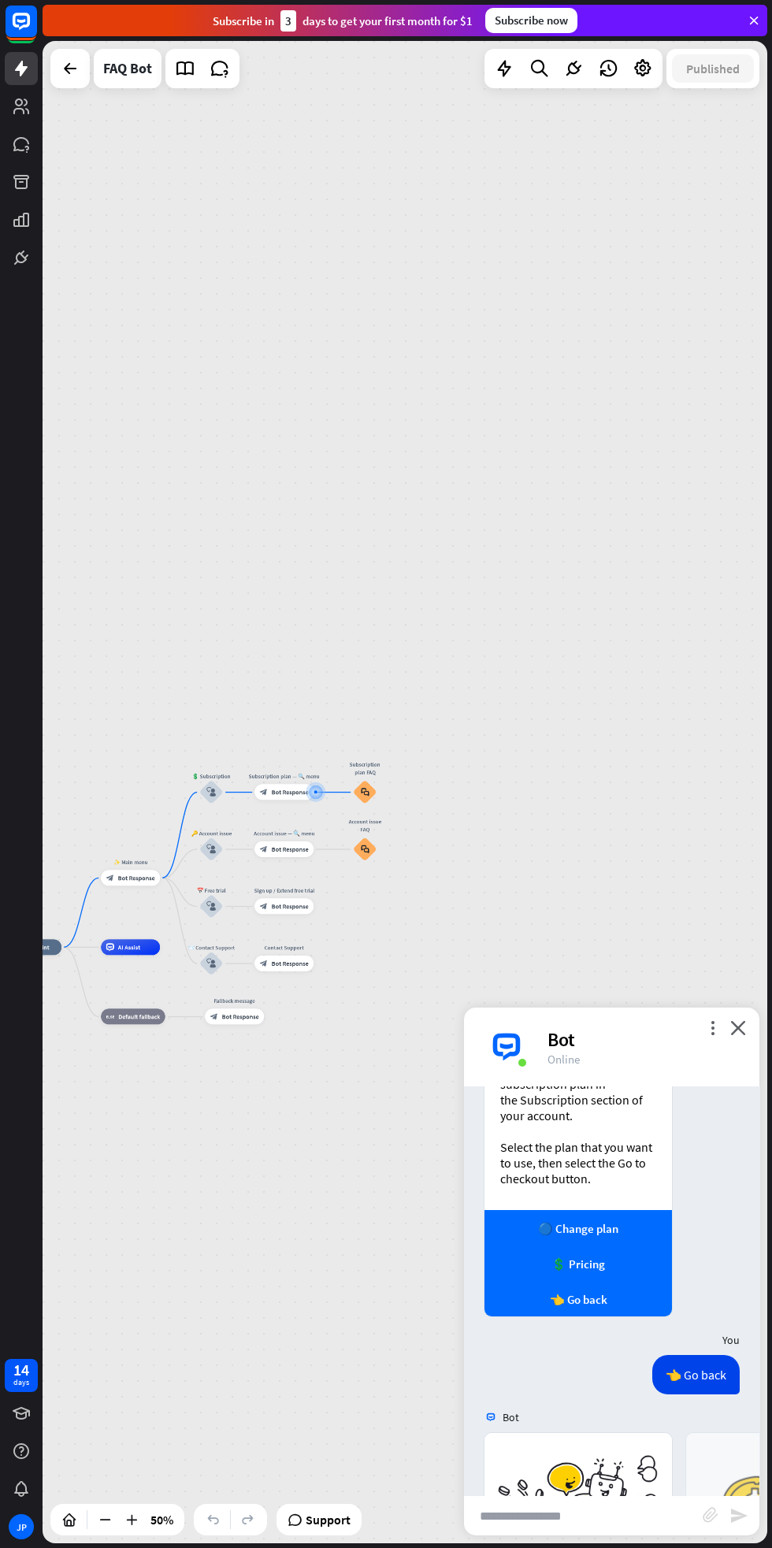
scroll to position [1217, 0]
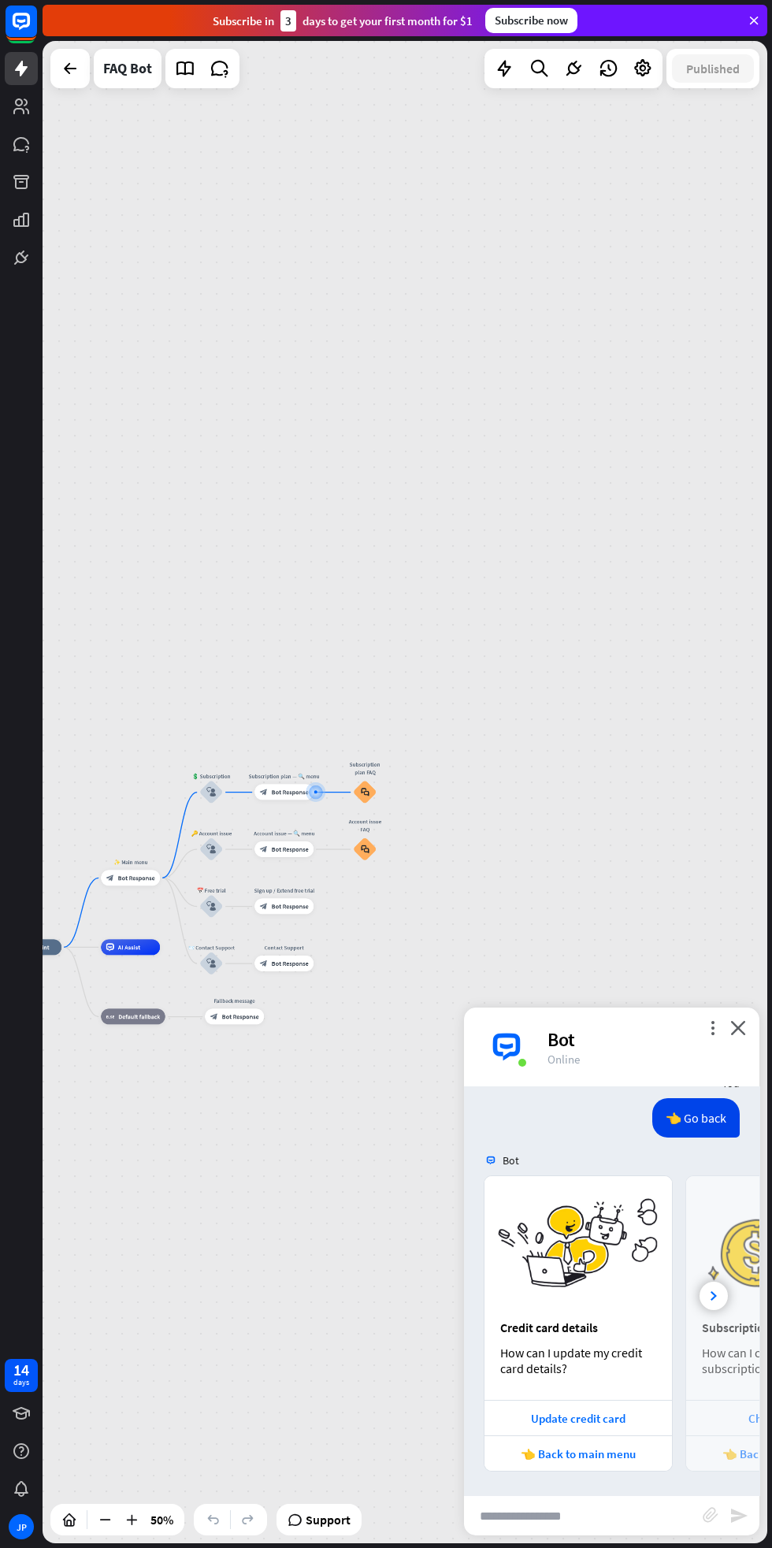
click at [377, 1342] on div "home_2 Start point ✨ Main menu block_bot_response Bot Response 💲 Subscription b…" at bounding box center [405, 792] width 725 height 1503
